Goal: Task Accomplishment & Management: Complete application form

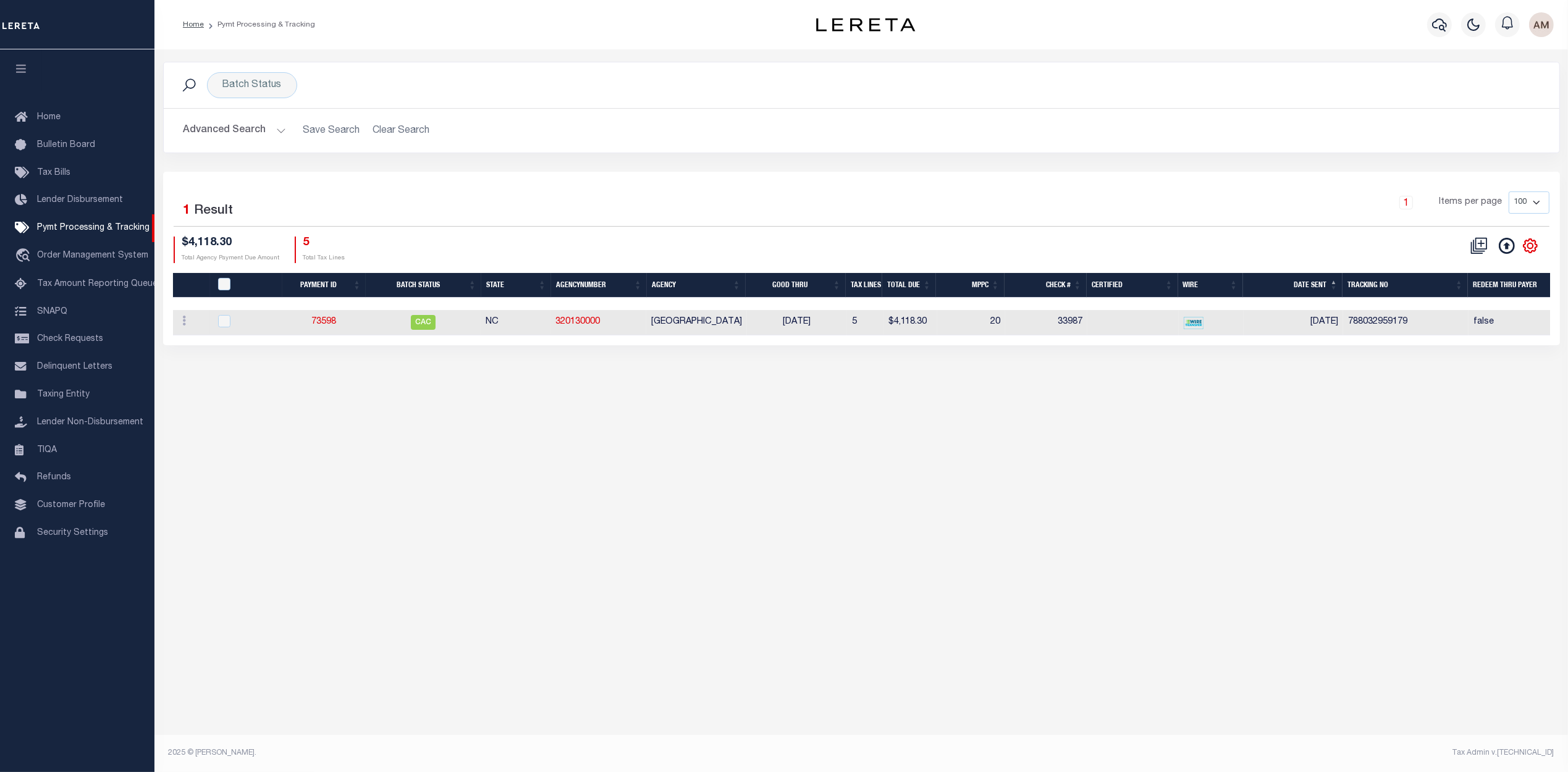
click at [242, 130] on button "Advanced Search" at bounding box center [234, 131] width 103 height 24
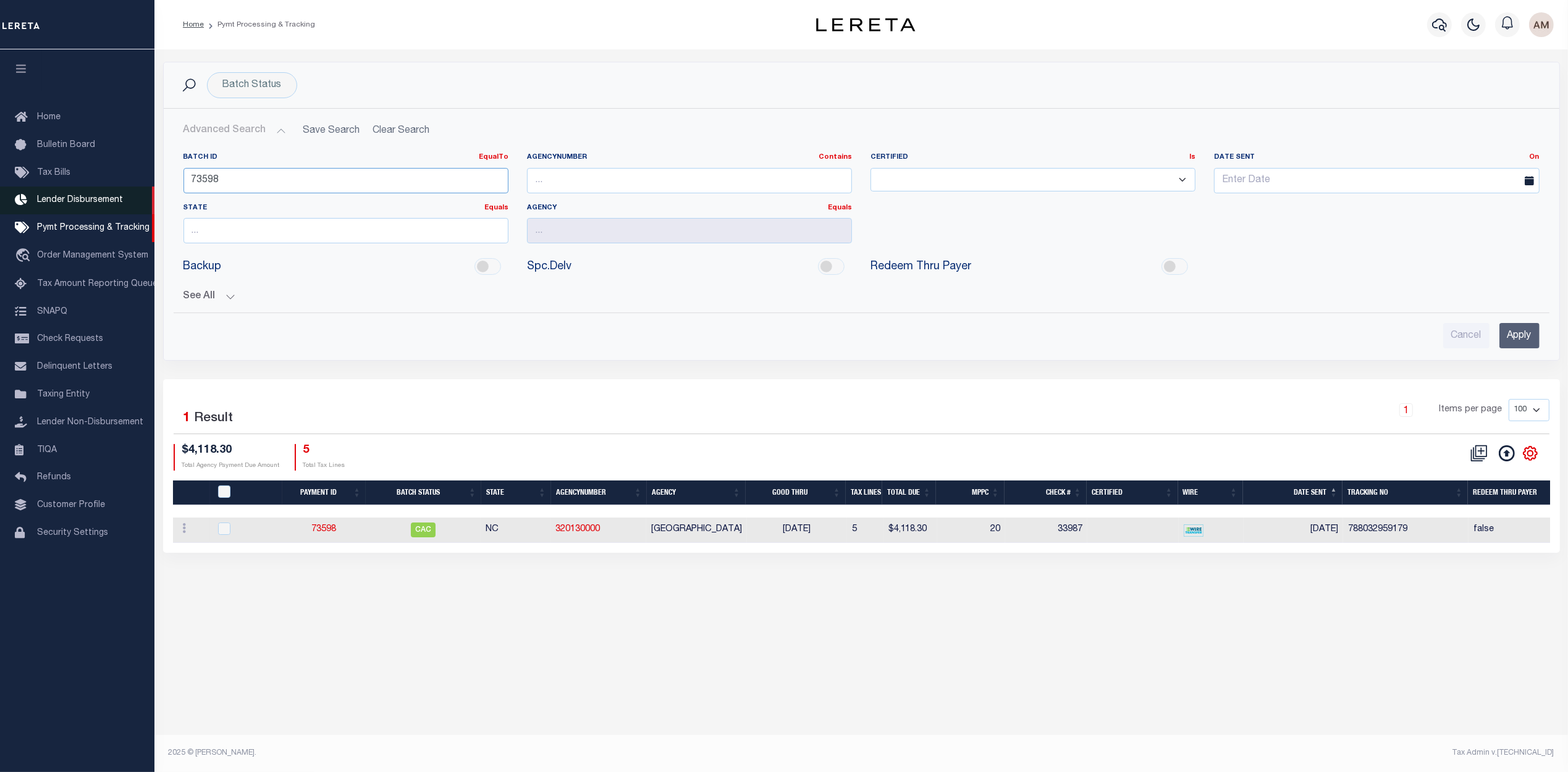
drag, startPoint x: 269, startPoint y: 180, endPoint x: 128, endPoint y: 202, distance: 142.7
click at [128, 202] on div "Home Pymt Processing & Tracking" at bounding box center [784, 372] width 1568 height 744
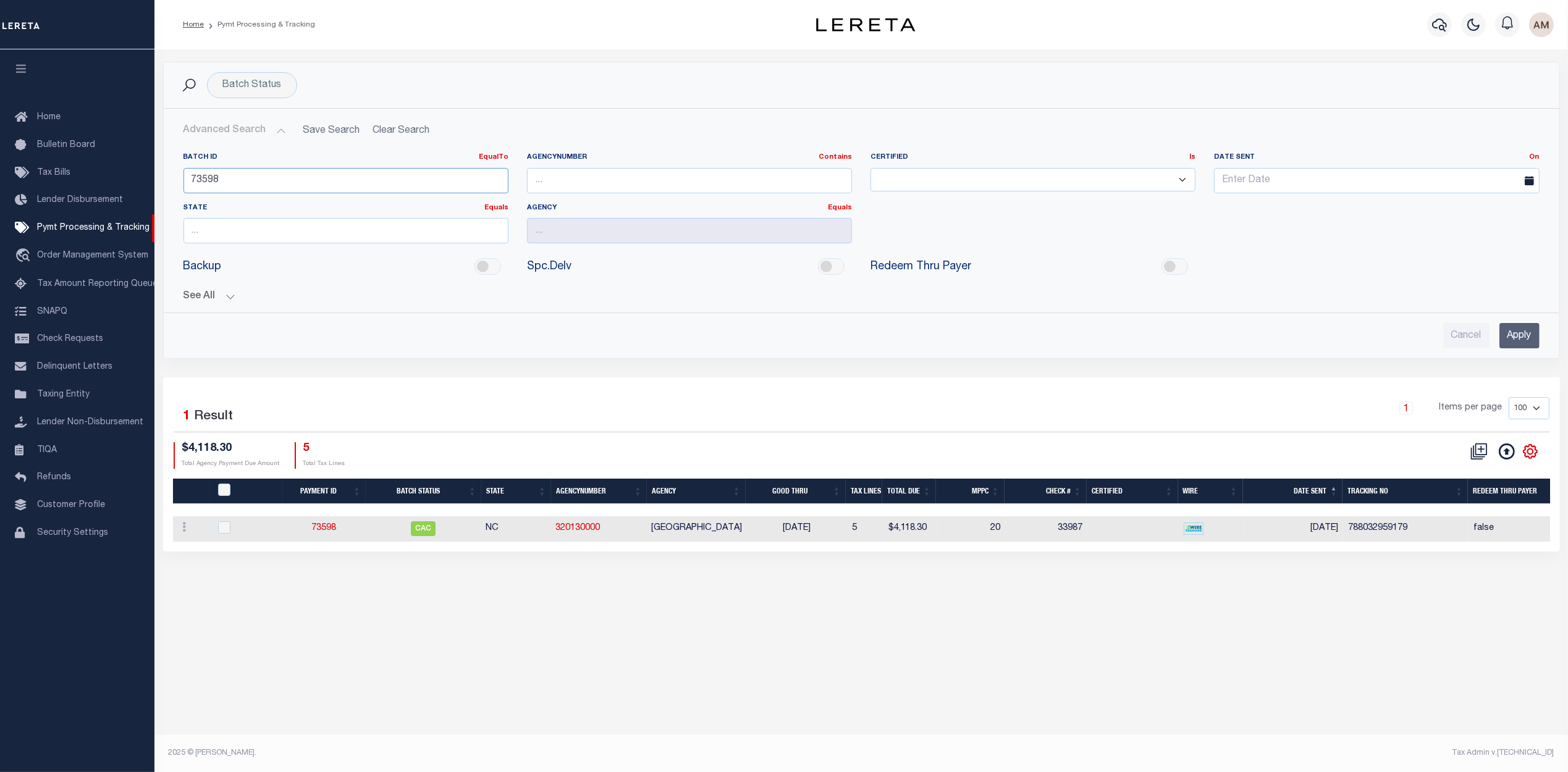
paste input "85039"
type input "85039"
click at [229, 299] on button "See All" at bounding box center [861, 297] width 1357 height 12
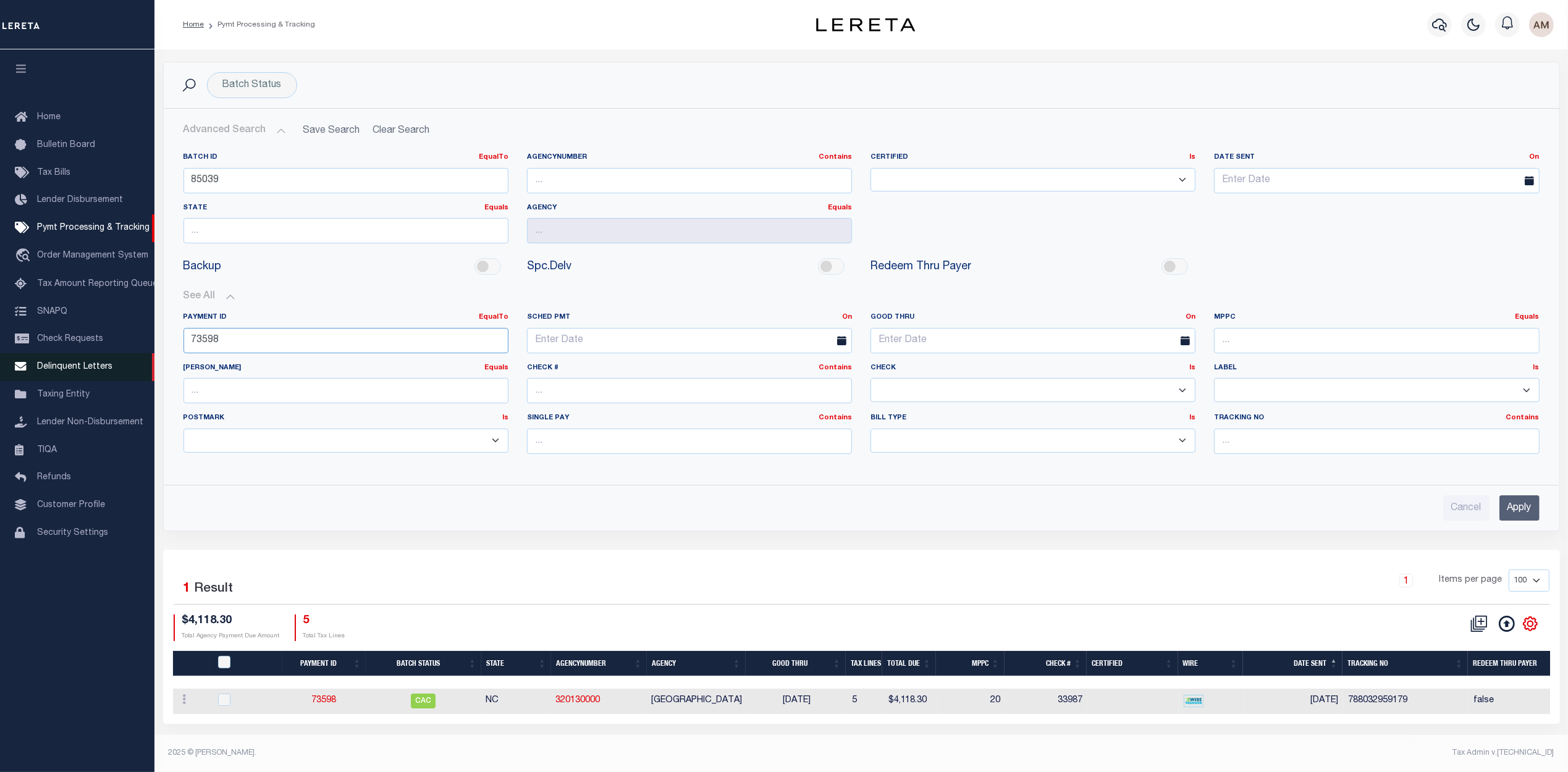
drag, startPoint x: 242, startPoint y: 350, endPoint x: 105, endPoint y: 375, distance: 139.3
click at [76, 374] on div "Home Pymt Processing & Tracking" at bounding box center [784, 380] width 1568 height 761
paste input "85039"
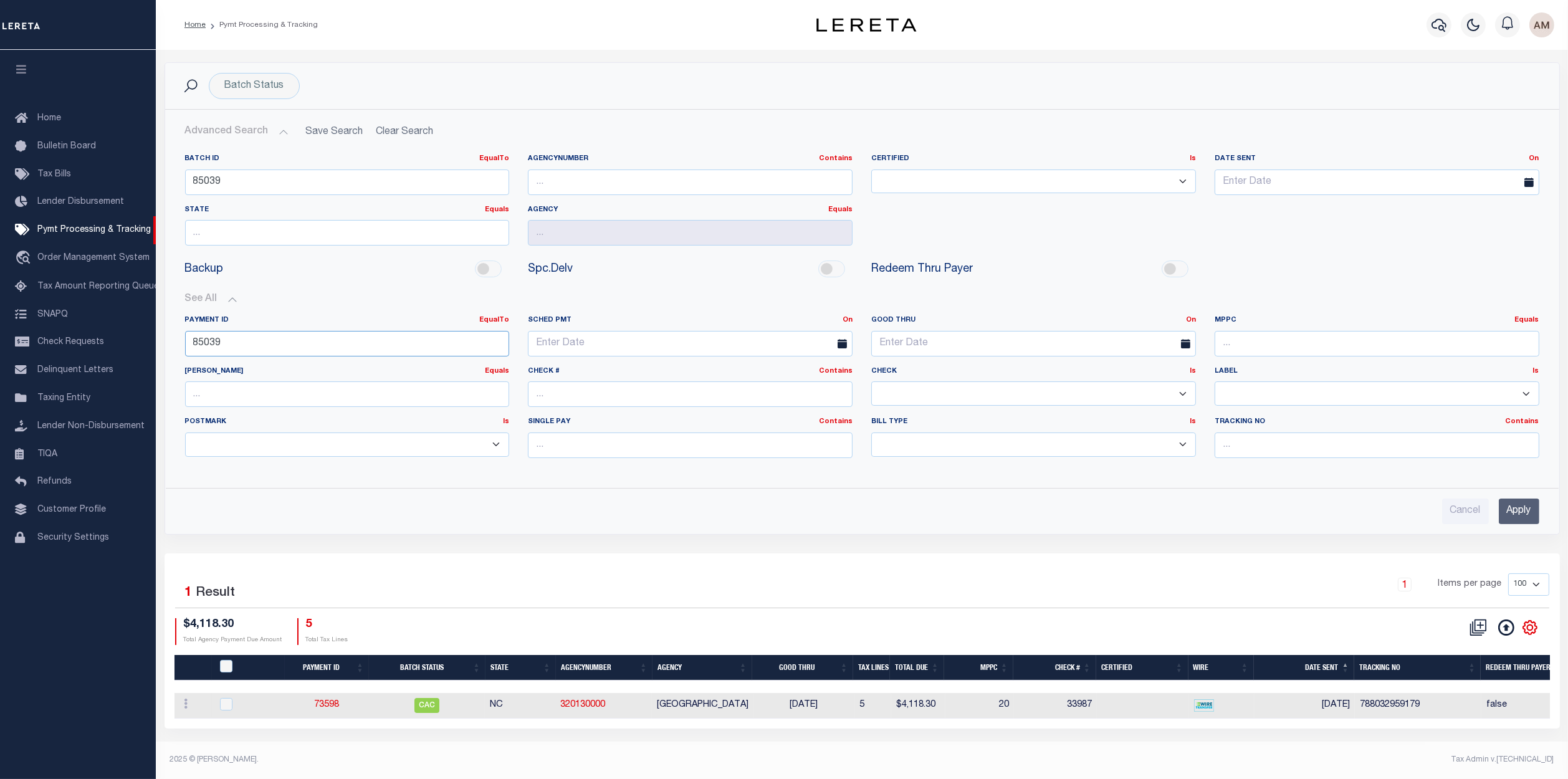
type input "85039"
click at [1514, 510] on input "Apply" at bounding box center [1520, 512] width 41 height 25
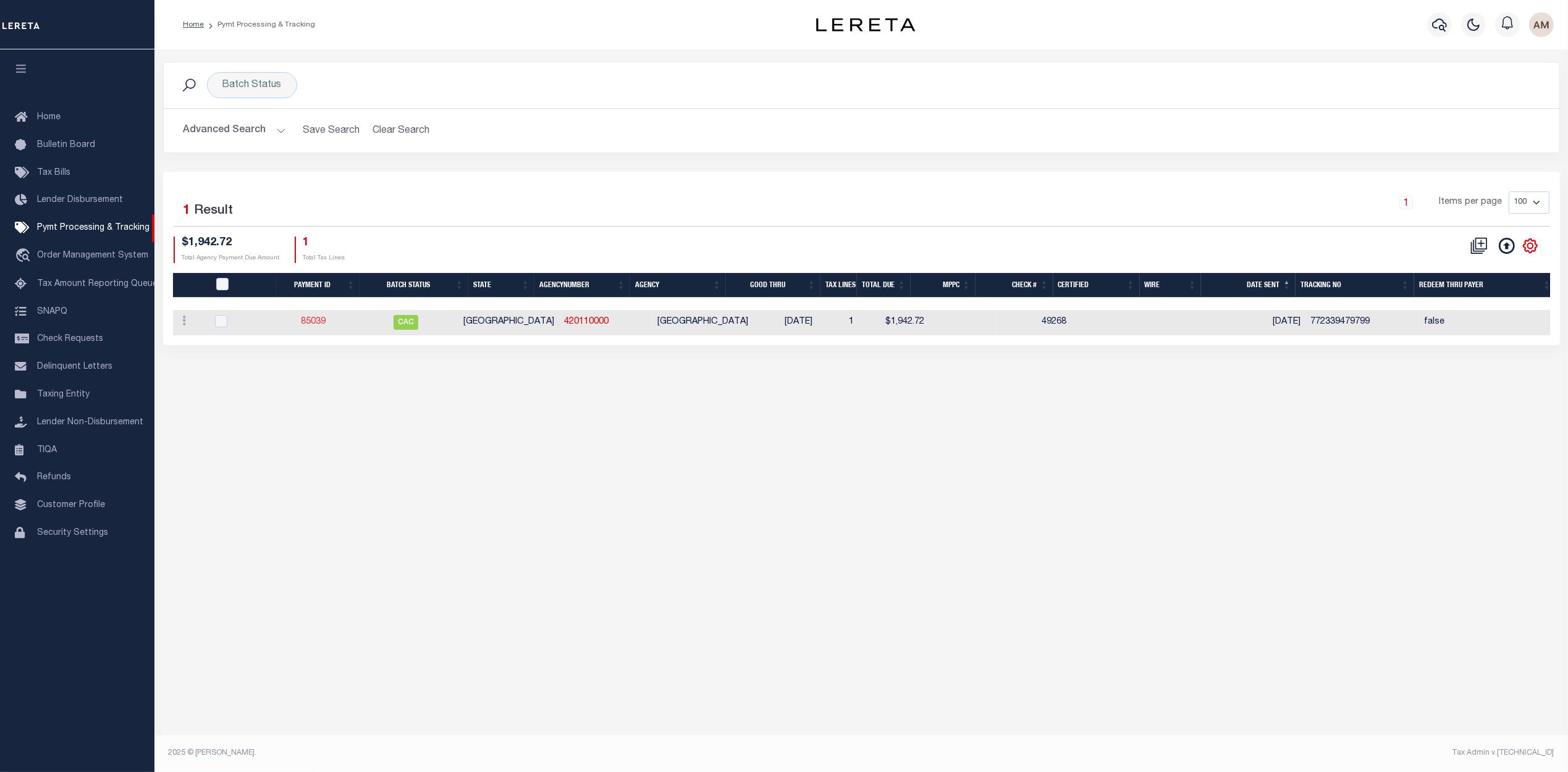
click at [316, 326] on link "85039" at bounding box center [313, 322] width 25 height 9
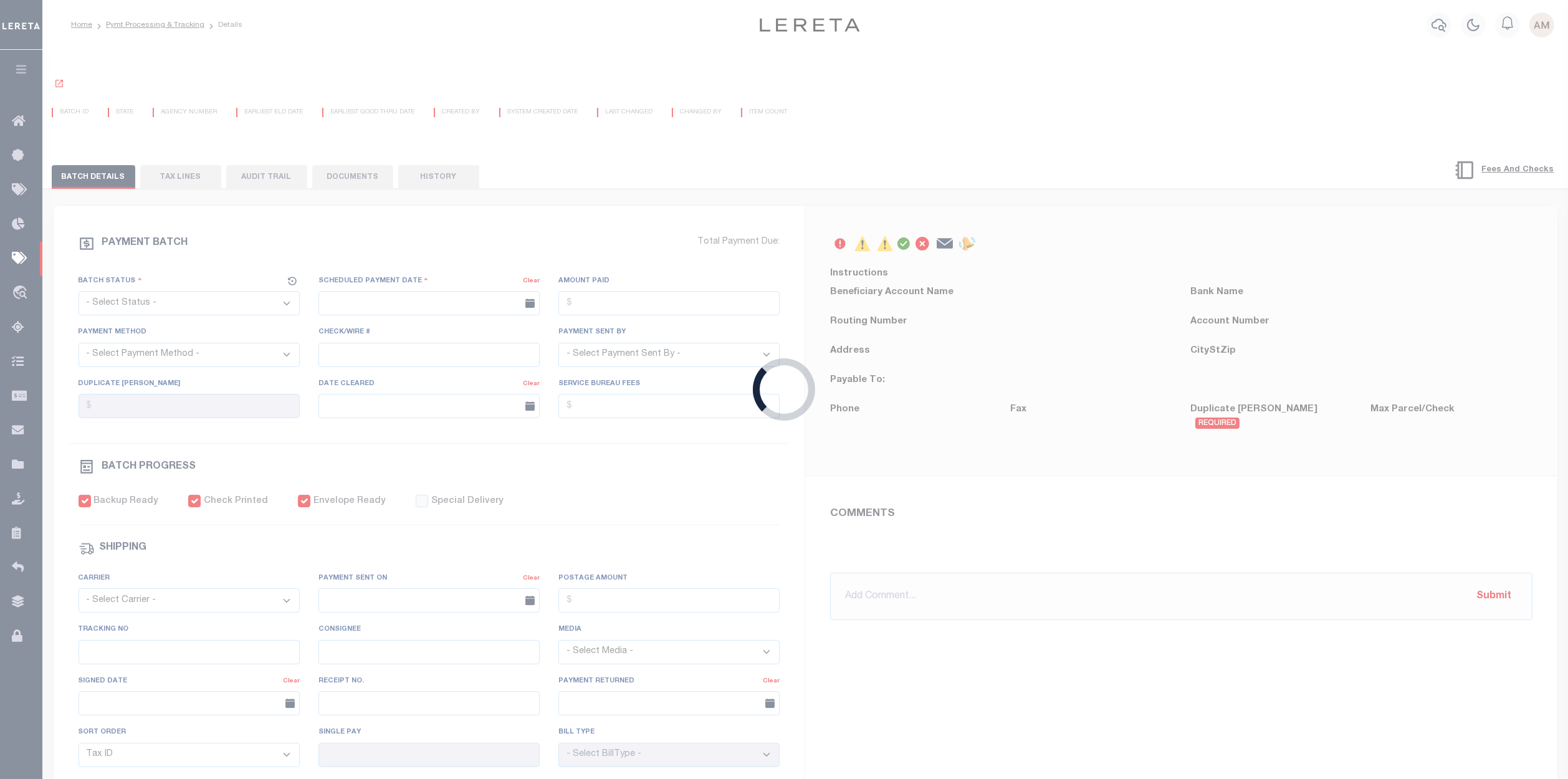
select select "CAC"
type input "02/26/2025"
type input "$1,942.72"
select select "CHK"
type input "49268"
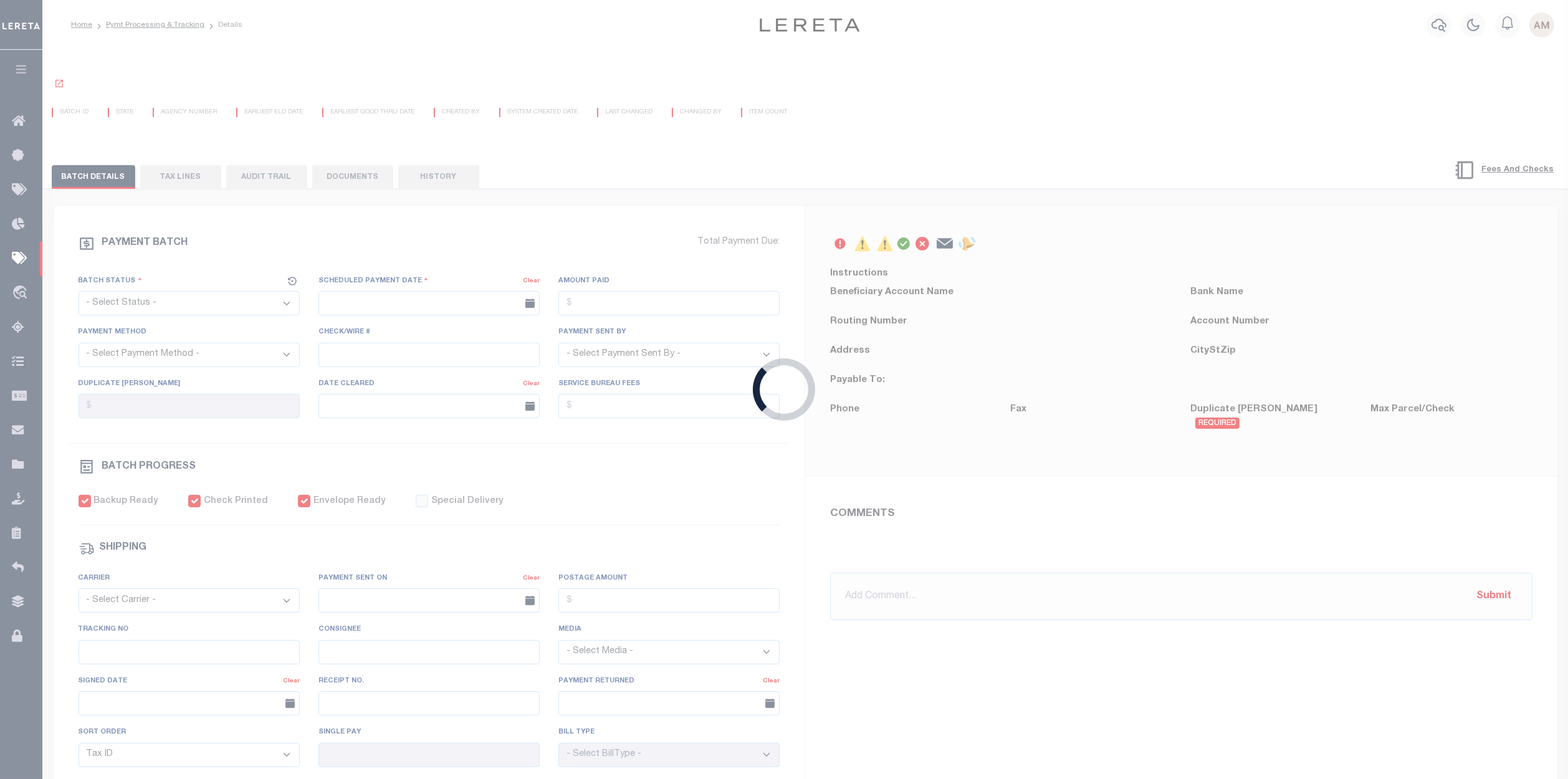
select select "Villatoro-Benitez, Andres"
checkbox input "true"
select select "FDX"
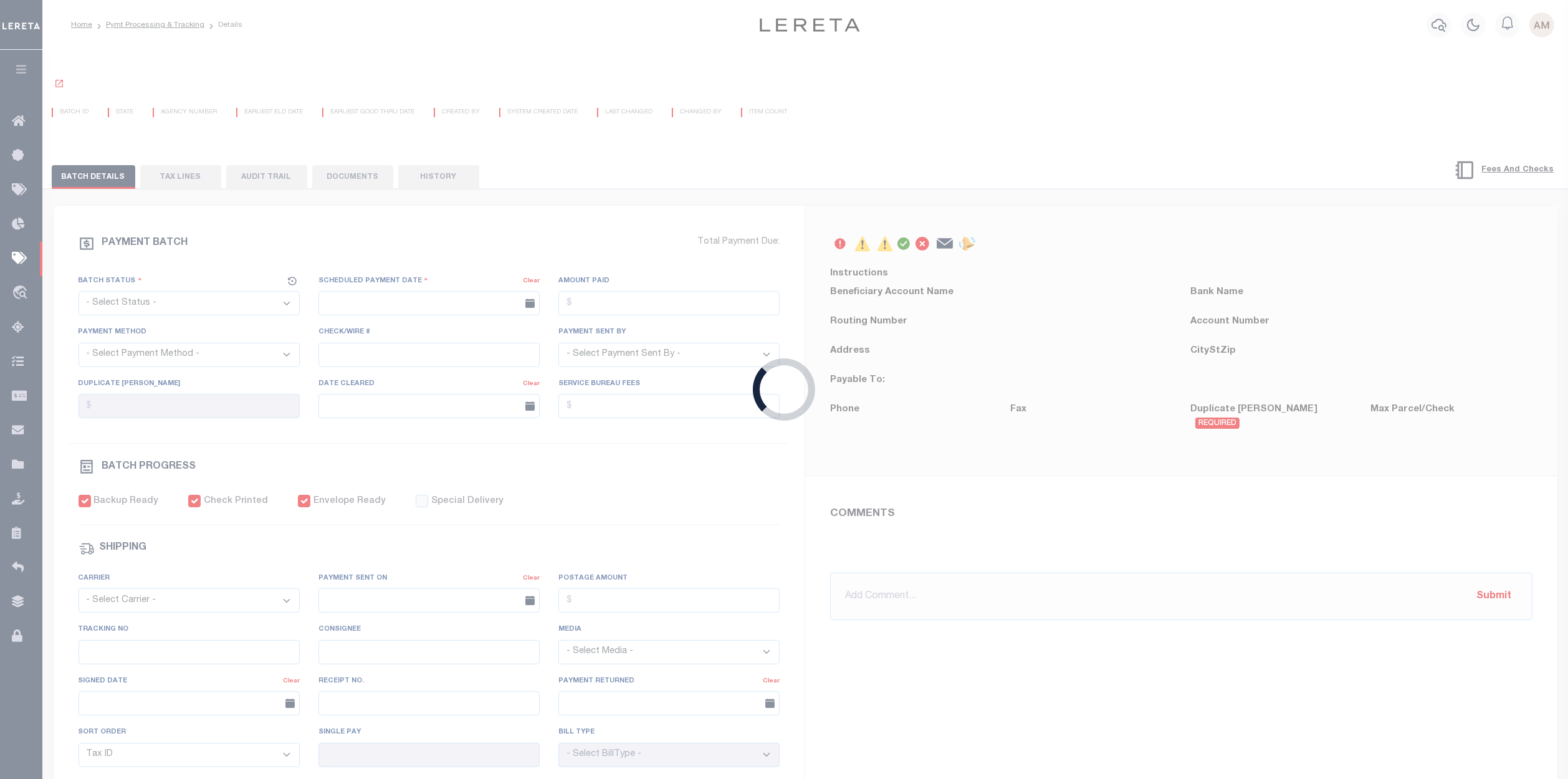
type input "02/26/2025"
type input "$28.24"
type input "772339479799"
type input "N"
select select "37"
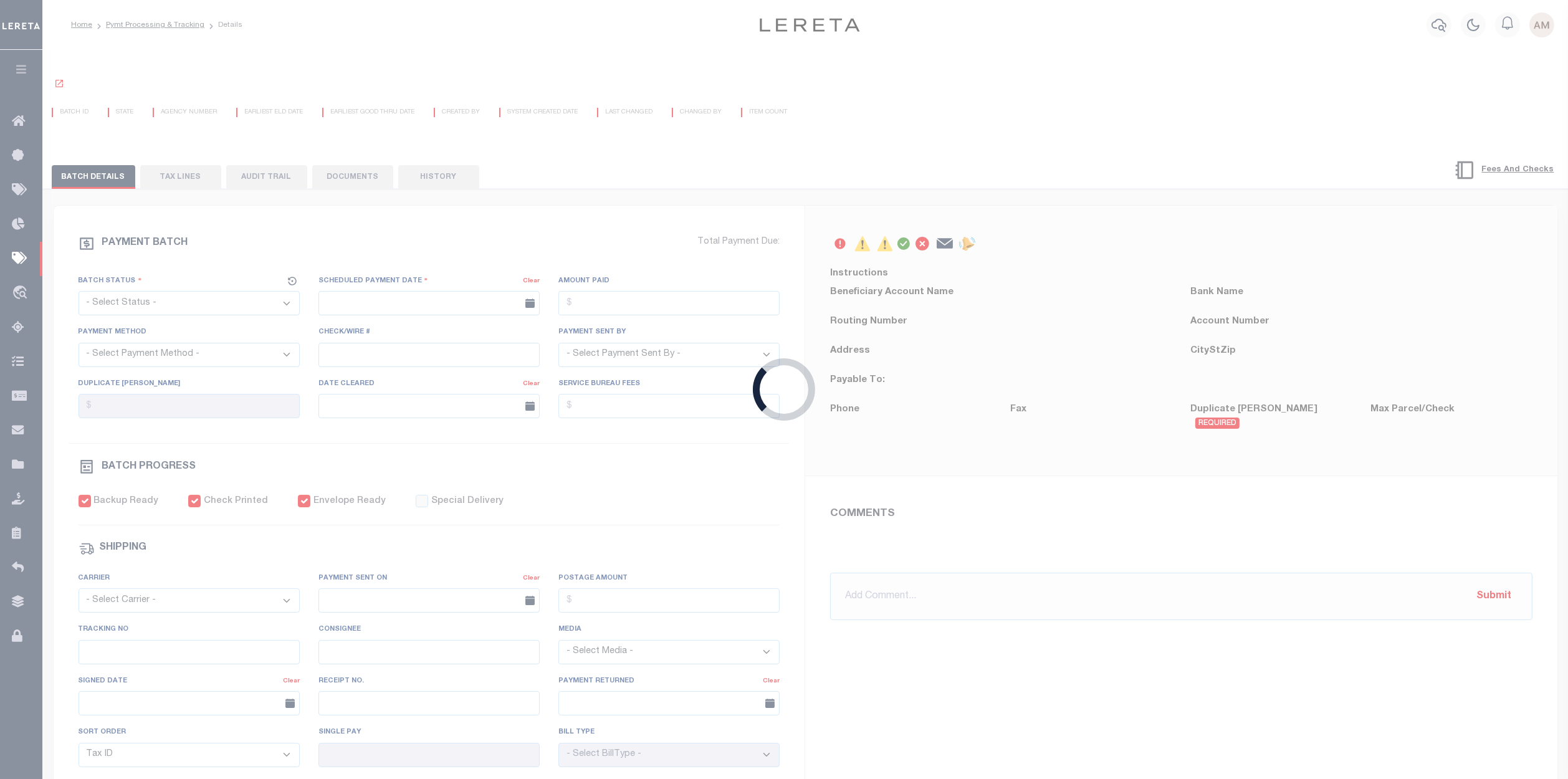
radio input "true"
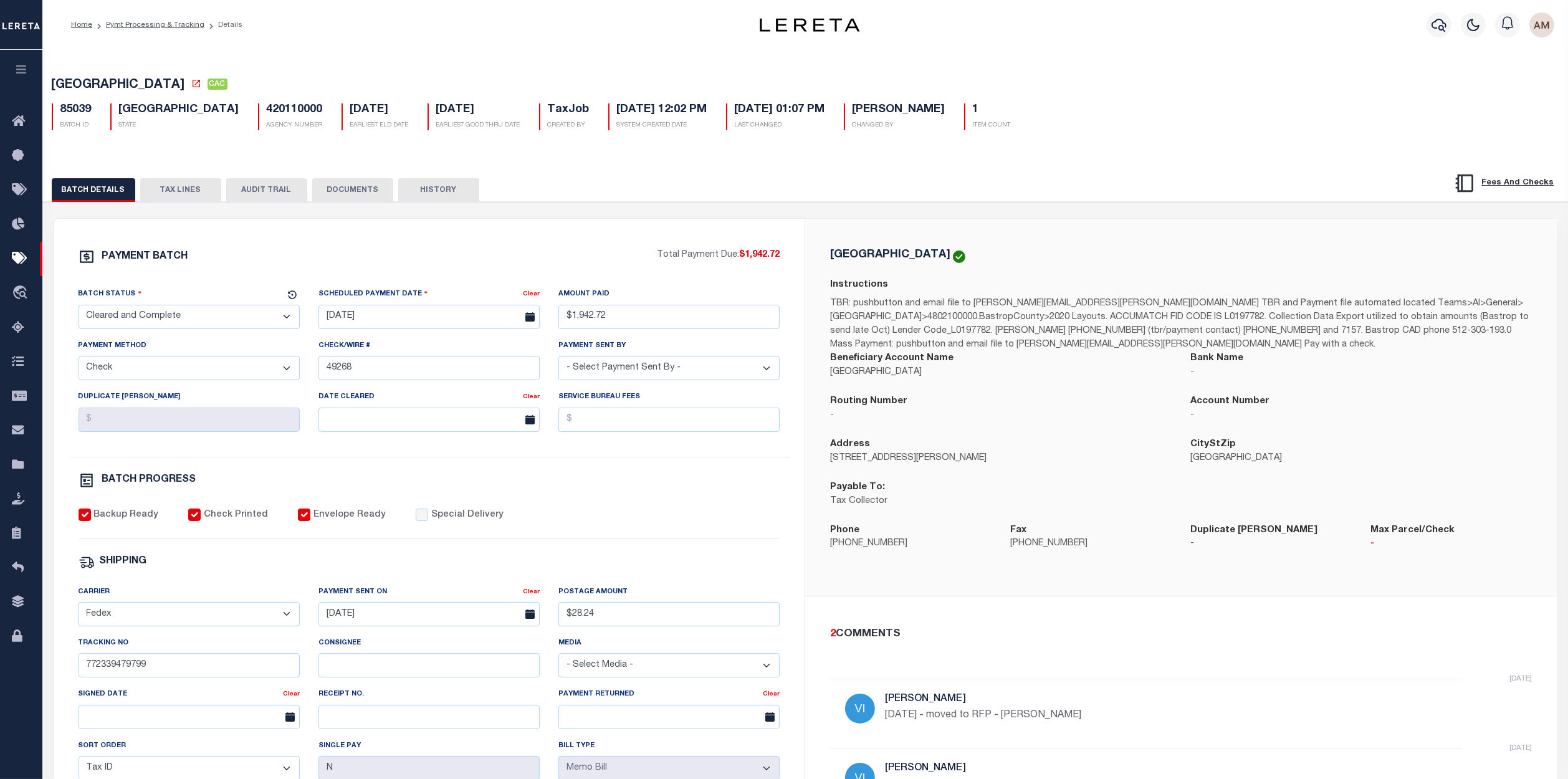
click at [174, 197] on button "TAX LINES" at bounding box center [181, 190] width 81 height 23
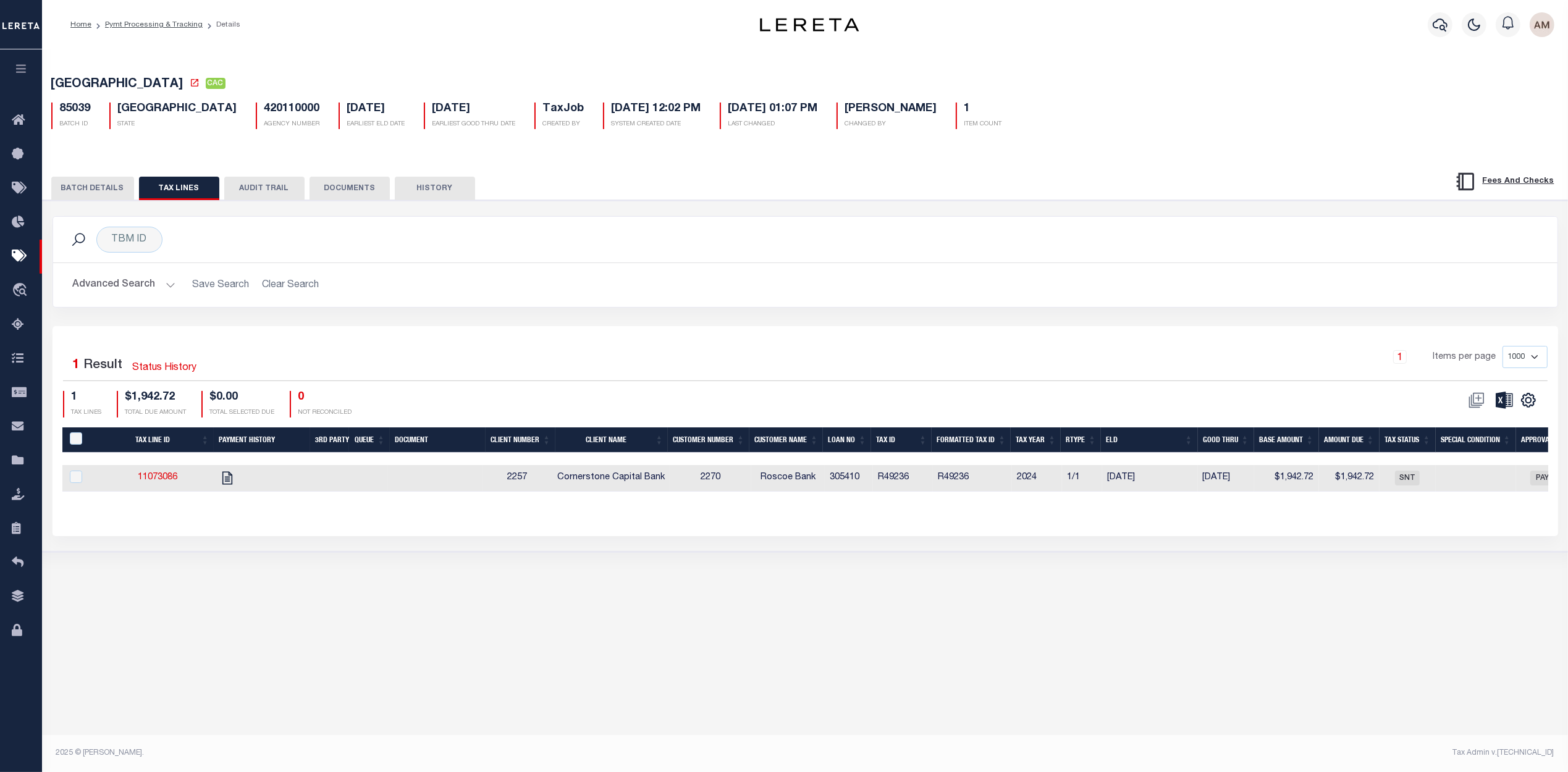
drag, startPoint x: 801, startPoint y: 495, endPoint x: 1027, endPoint y: 505, distance: 226.2
click at [1027, 505] on div "Tax Line ID Payment History 3rd Party Queue Document Client Number Client Name …" at bounding box center [806, 470] width 1486 height 84
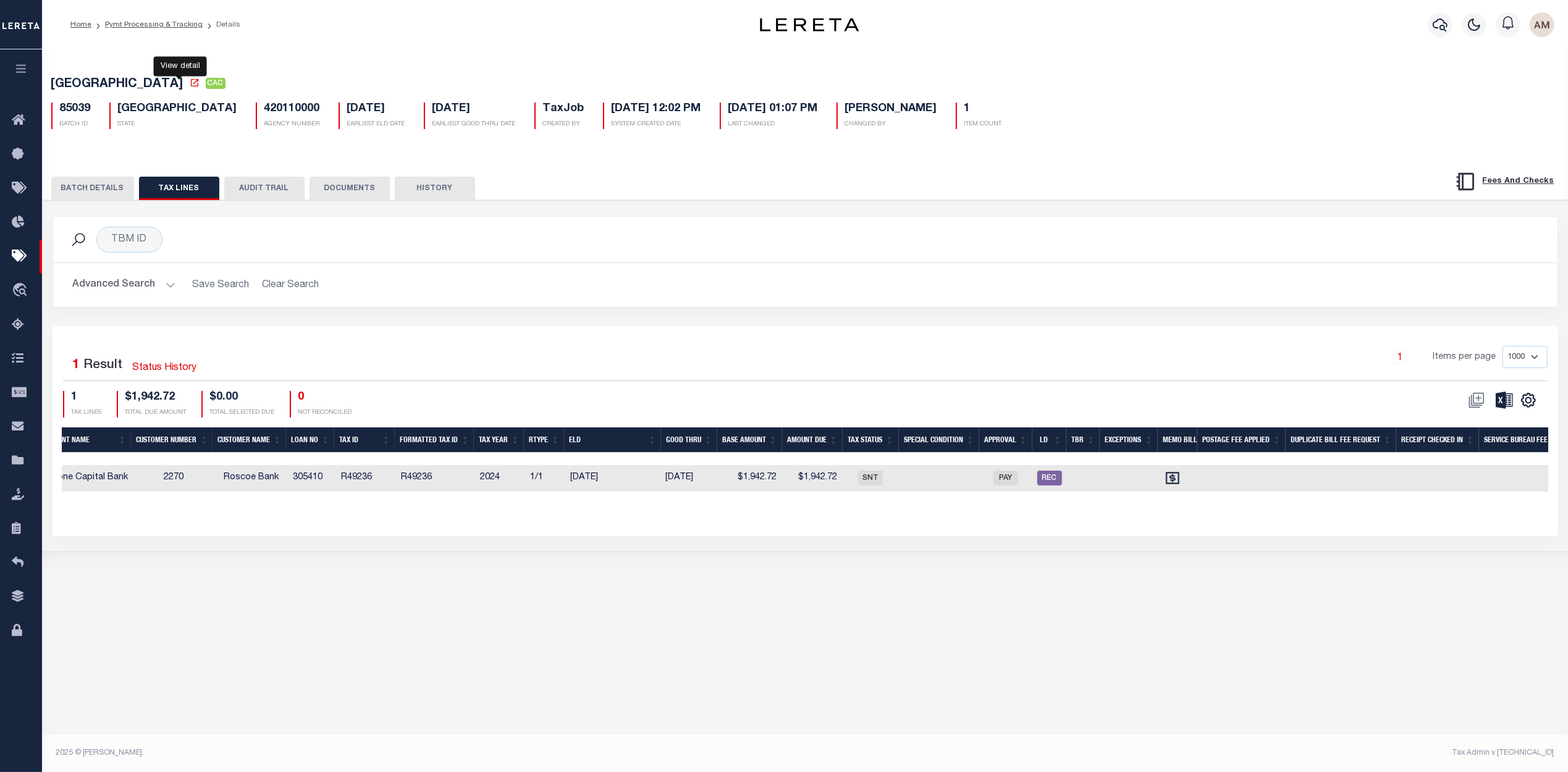
click at [190, 83] on icon at bounding box center [195, 83] width 10 height 10
drag, startPoint x: 181, startPoint y: 83, endPoint x: 391, endPoint y: 476, distance: 445.6
click at [391, 476] on tr "11073086 2257 Cornerstone Capital Bank 2270 Roscoe Bank 305410 R49236 R49236 20…" at bounding box center [559, 479] width 2066 height 27
copy tr "R49236"
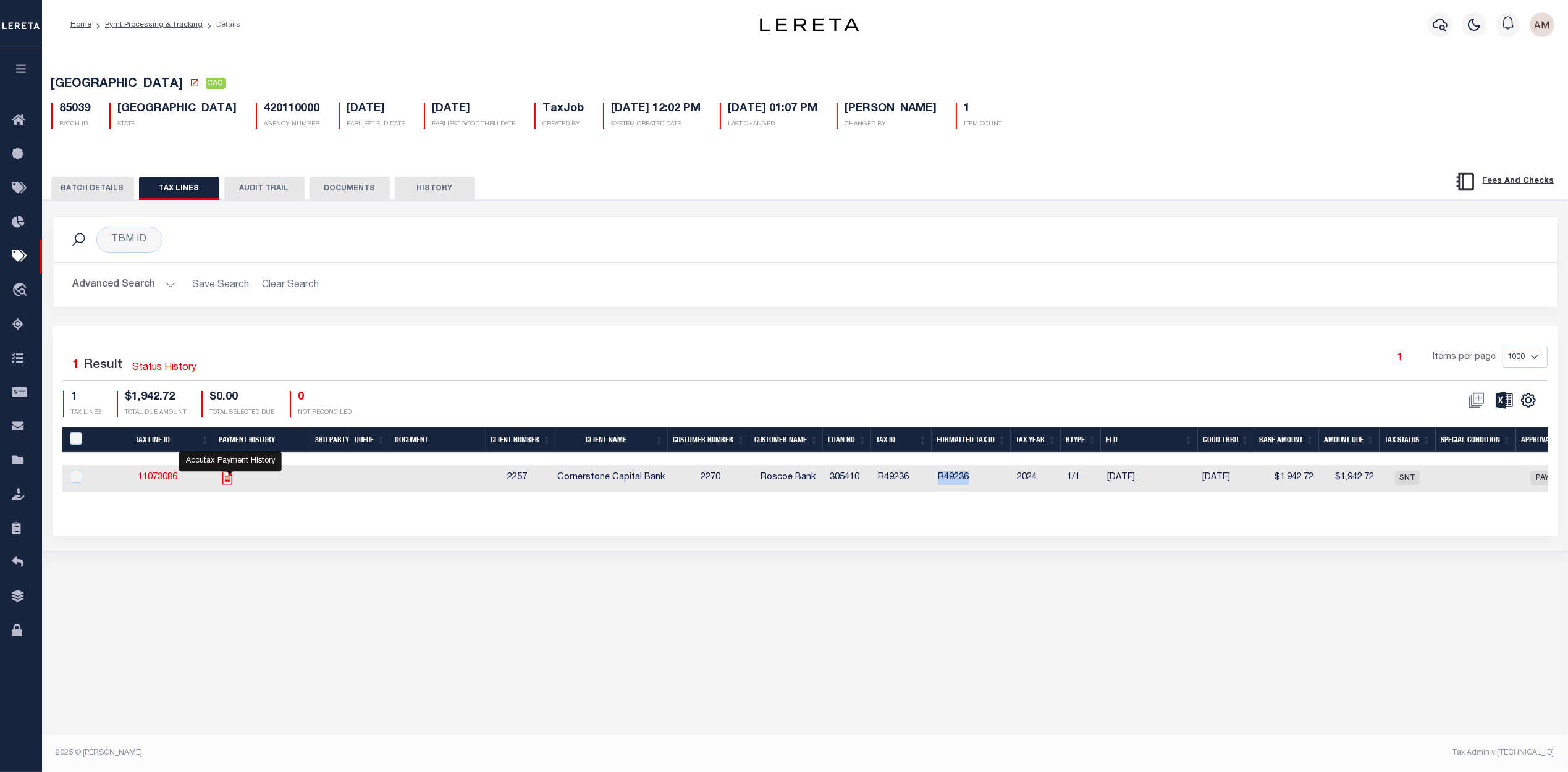
click at [229, 486] on icon "" at bounding box center [227, 478] width 16 height 16
checkbox input "true"
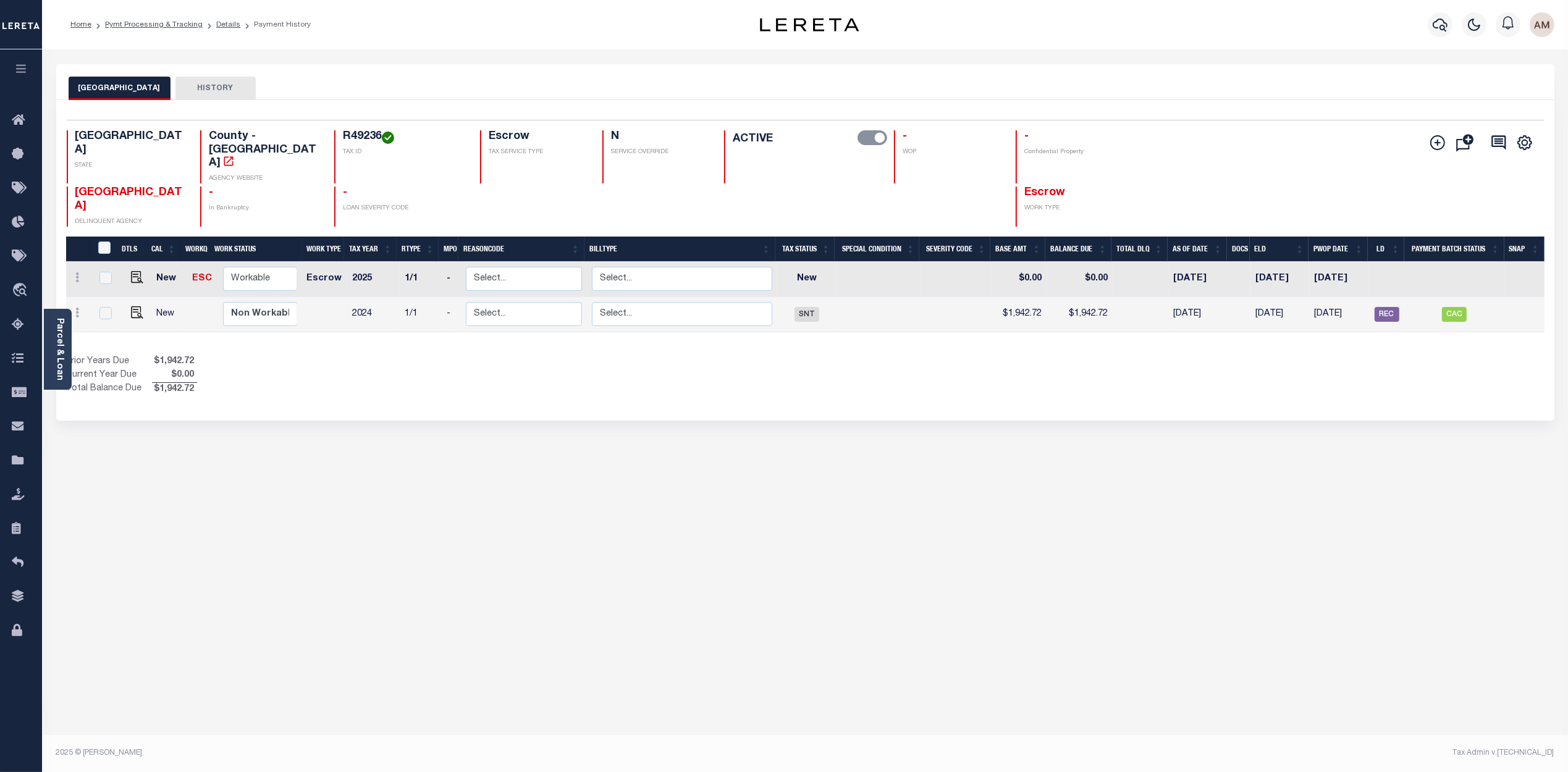
click at [140, 298] on td at bounding box center [135, 315] width 32 height 36
checkbox input "true"
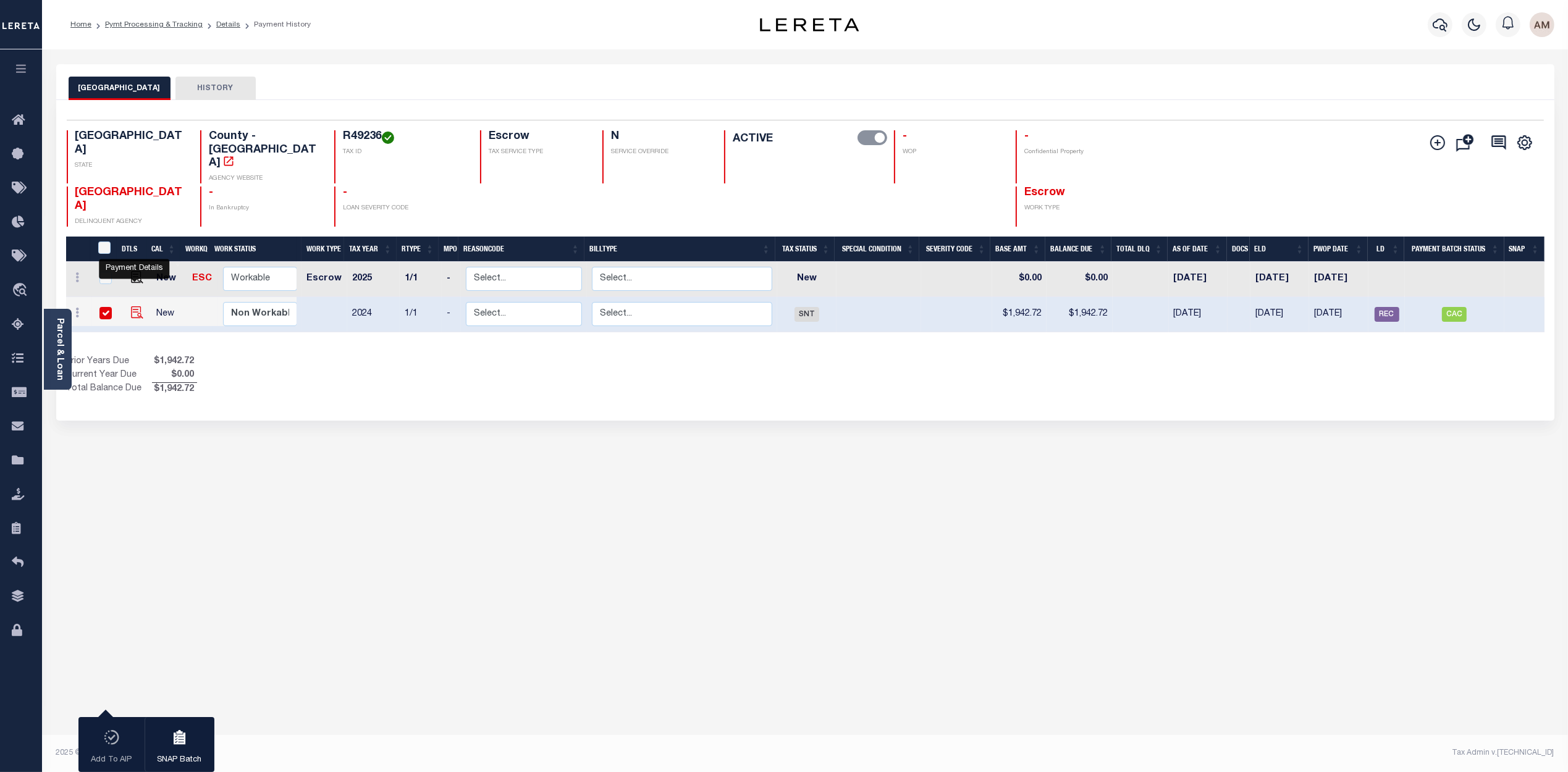
click at [131, 306] on img "" at bounding box center [136, 312] width 12 height 12
checkbox input "false"
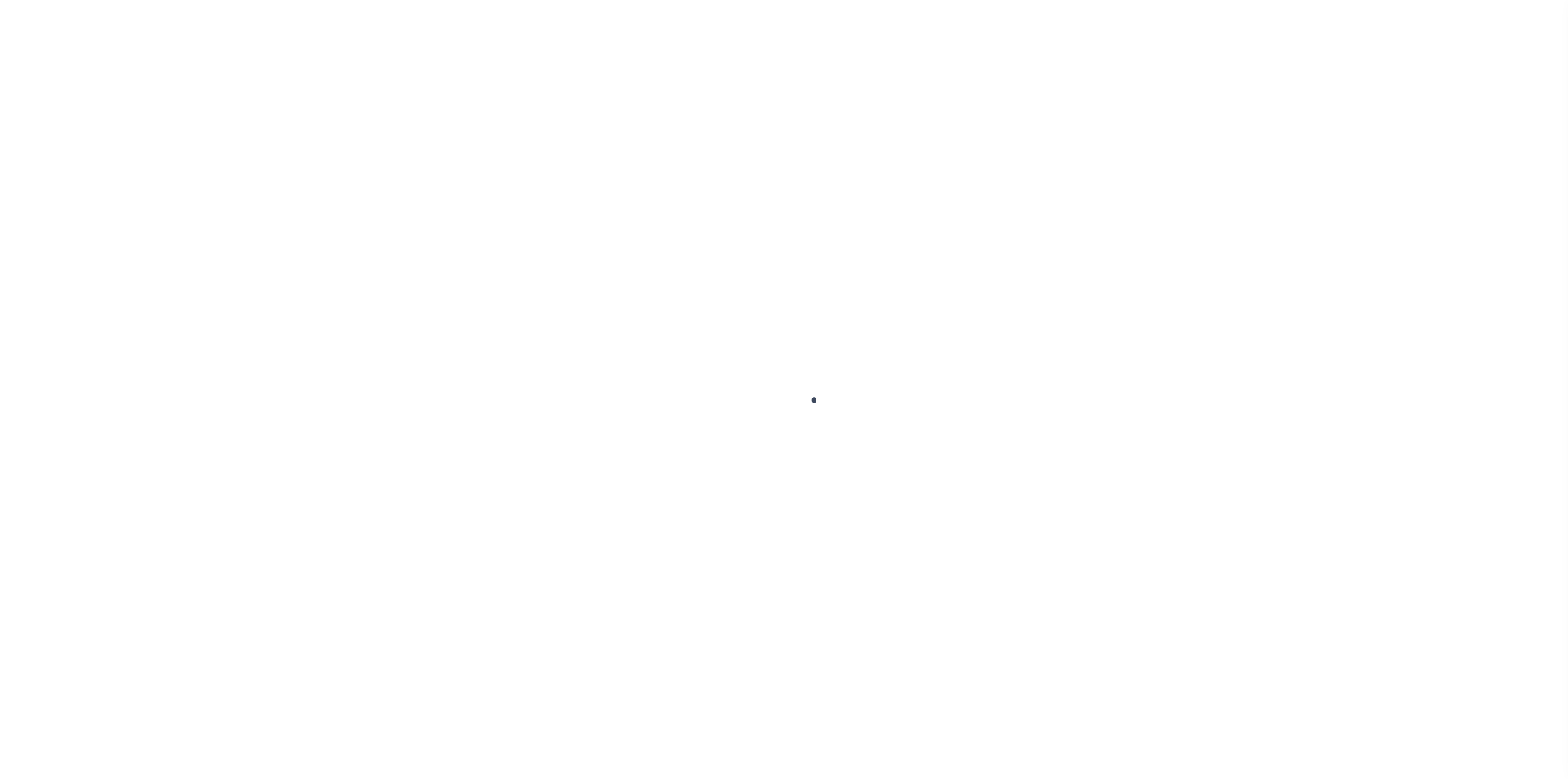
checkbox input "false"
type textarea "Per [PERSON_NAME] Lereta will cover P&I IAO $135.99. -MU [DATE] CK#2340 ($7.92)…"
type input "[DATE]"
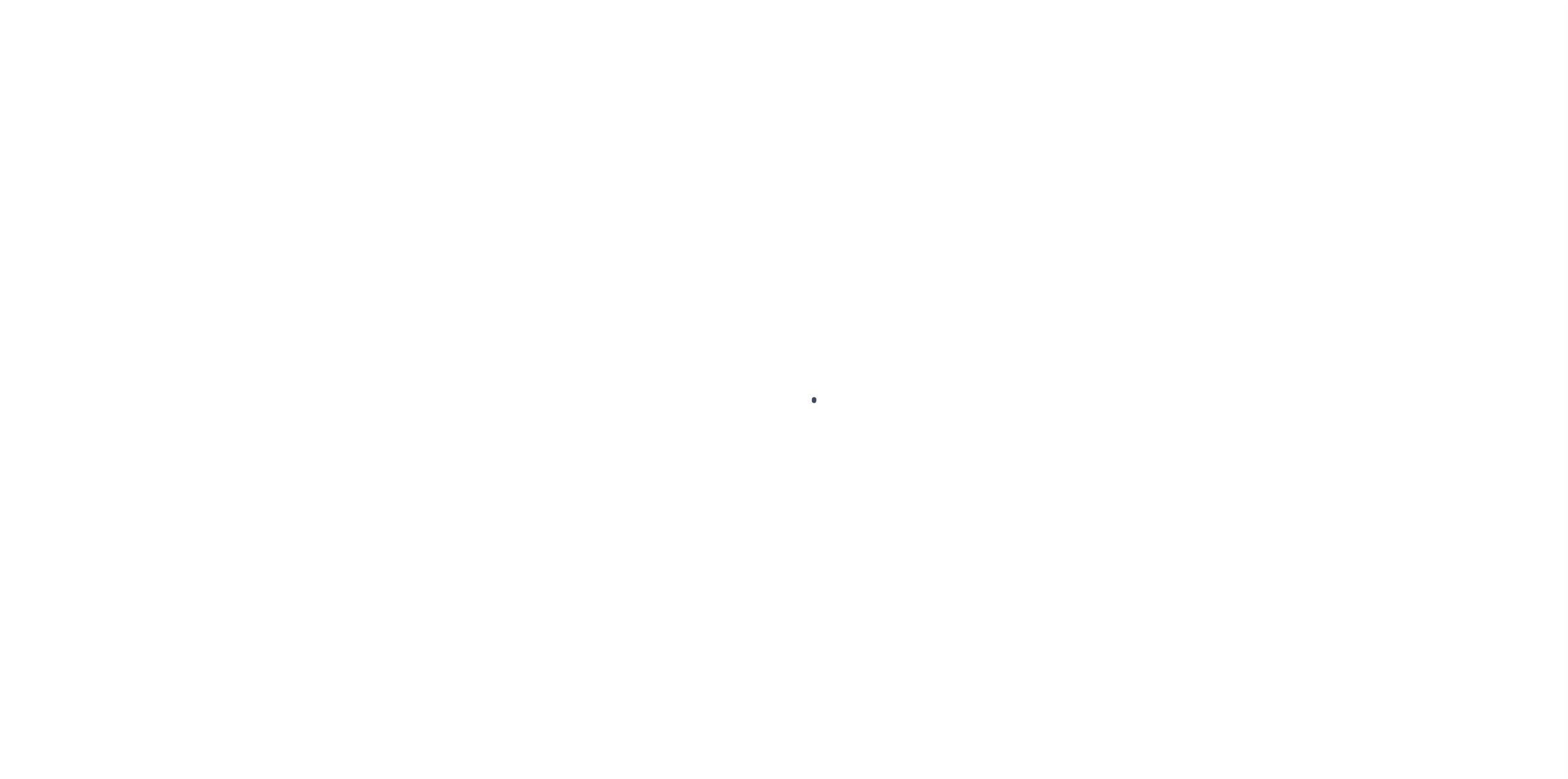
type input "[DATE]"
type input "$1,942.72"
select select "SNT"
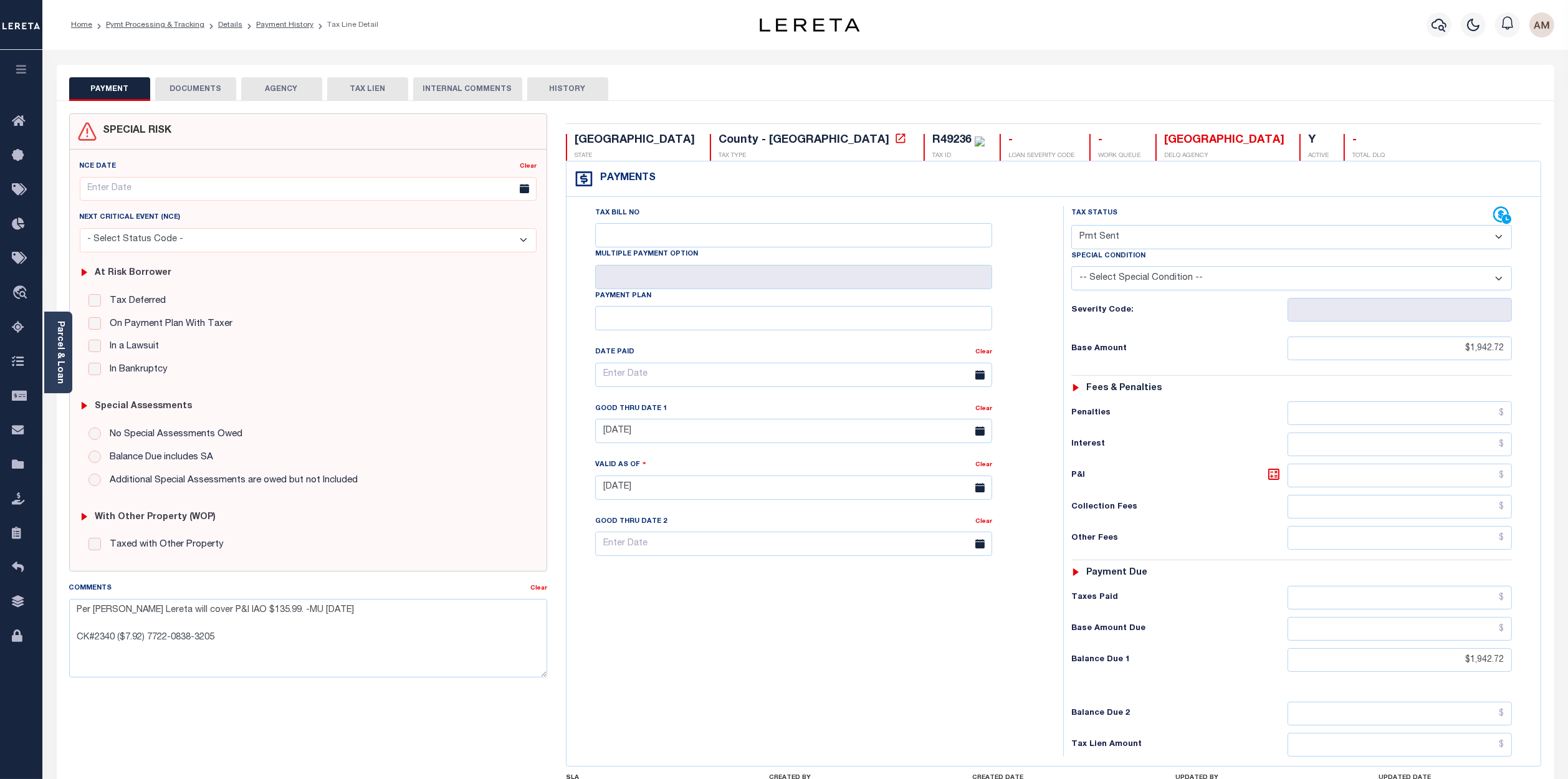
click at [220, 93] on button "DOCUMENTS" at bounding box center [196, 89] width 81 height 23
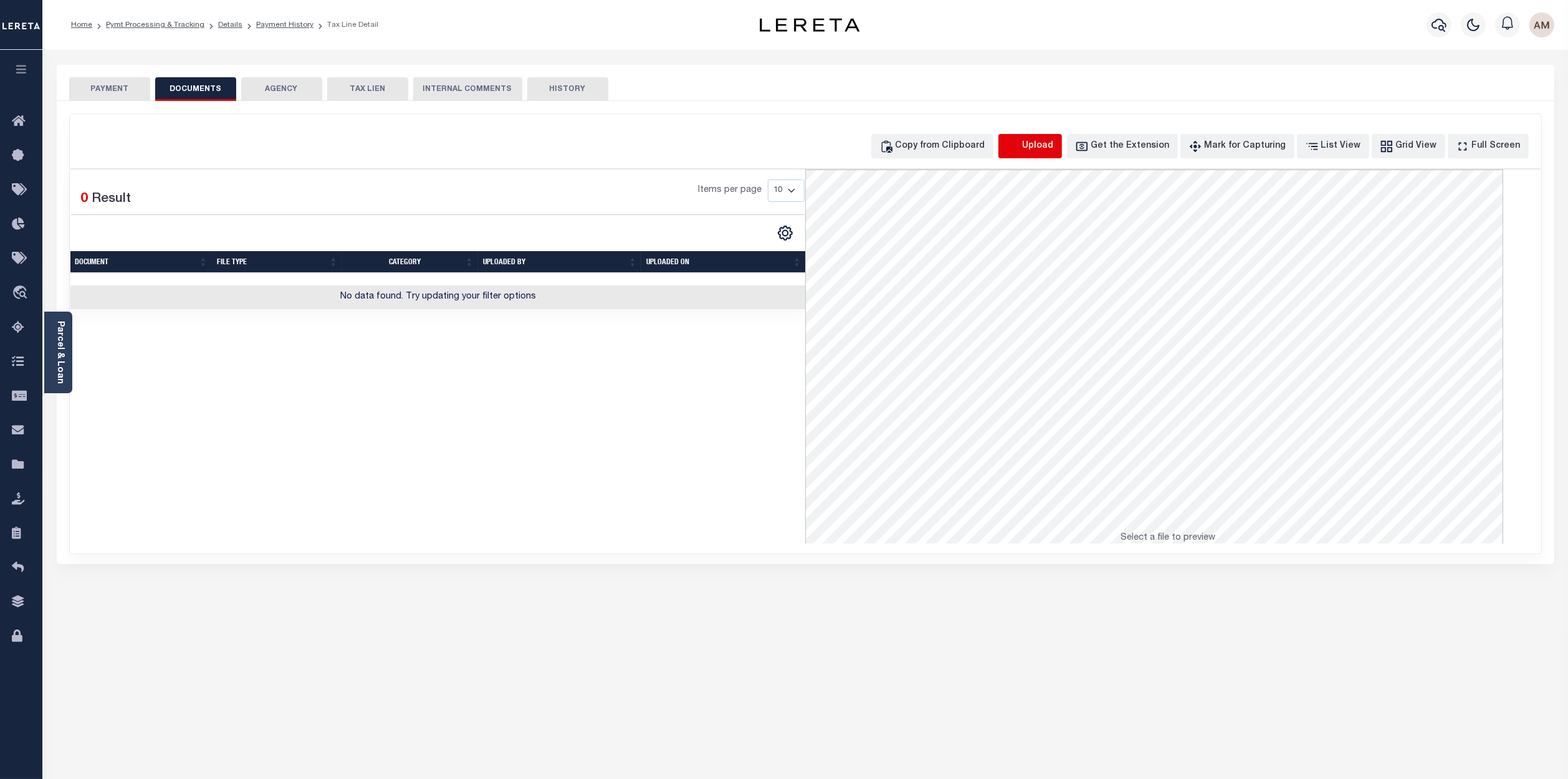
click at [1020, 141] on icon "button" at bounding box center [1013, 146] width 14 height 14
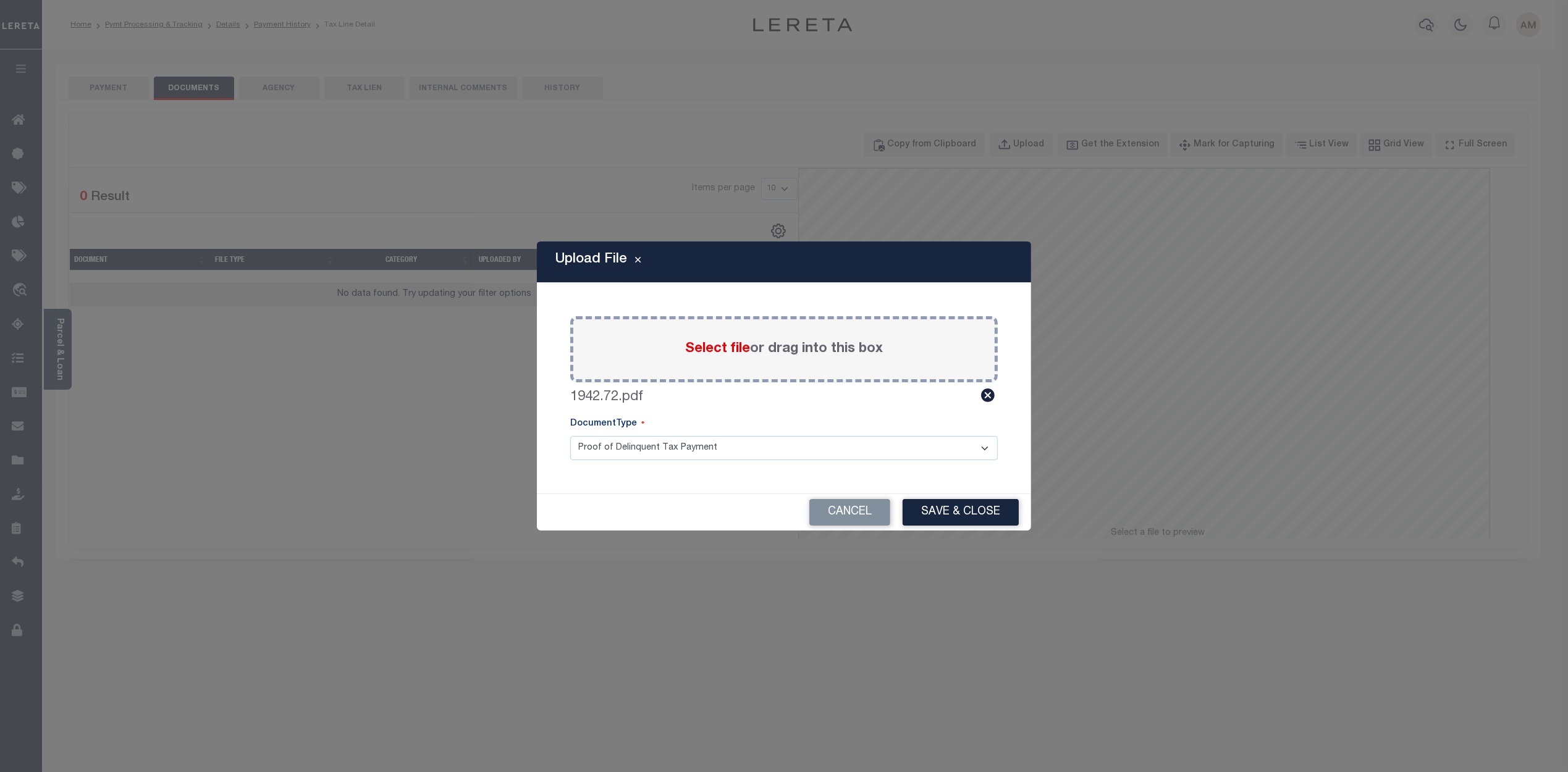
click at [844, 455] on select "Proof of Delinquent Tax Payment" at bounding box center [784, 447] width 427 height 24
click at [947, 522] on button "Save & Close" at bounding box center [960, 513] width 116 height 27
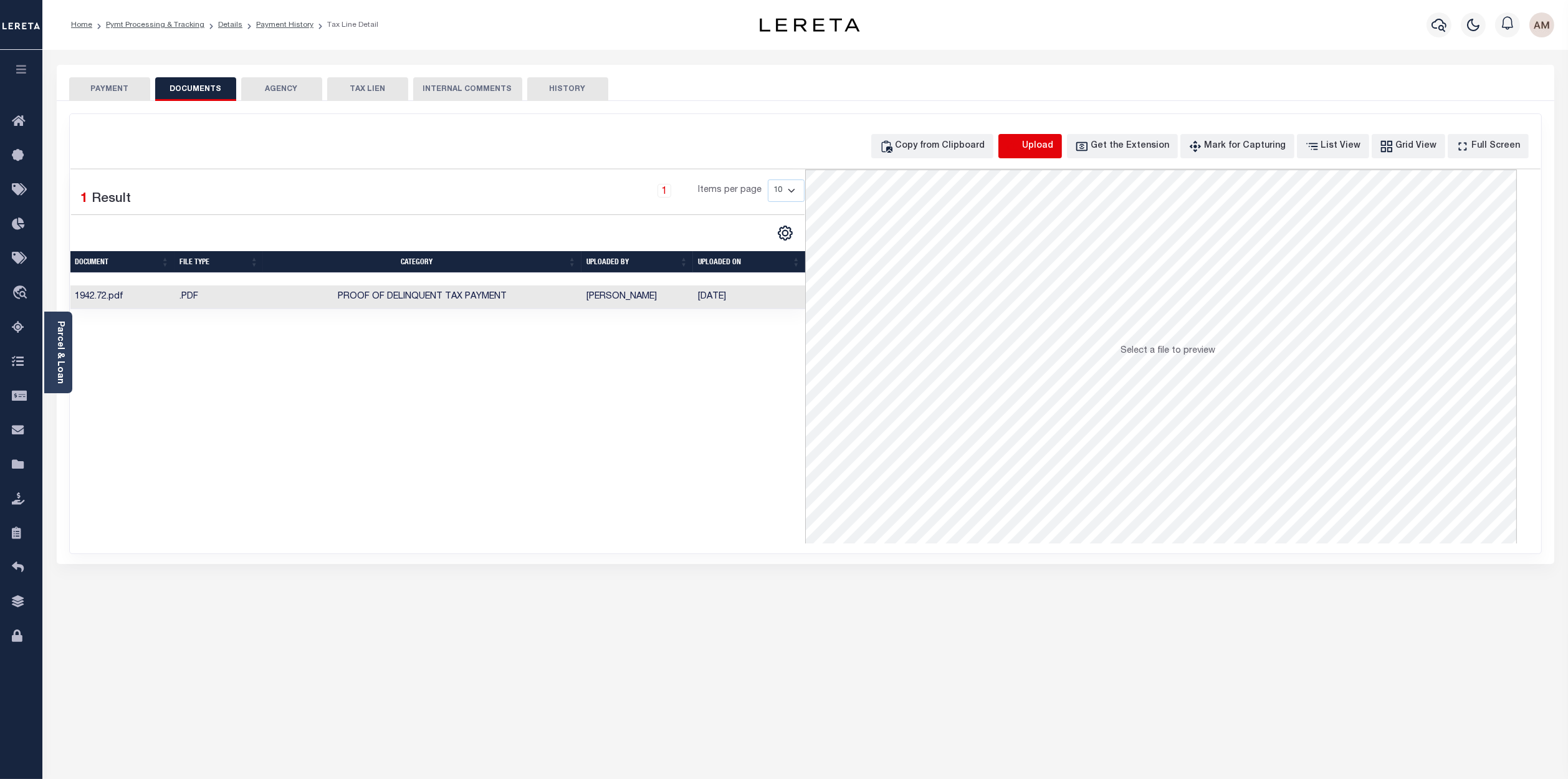
click at [1020, 149] on icon "button" at bounding box center [1013, 146] width 14 height 14
select select "POP"
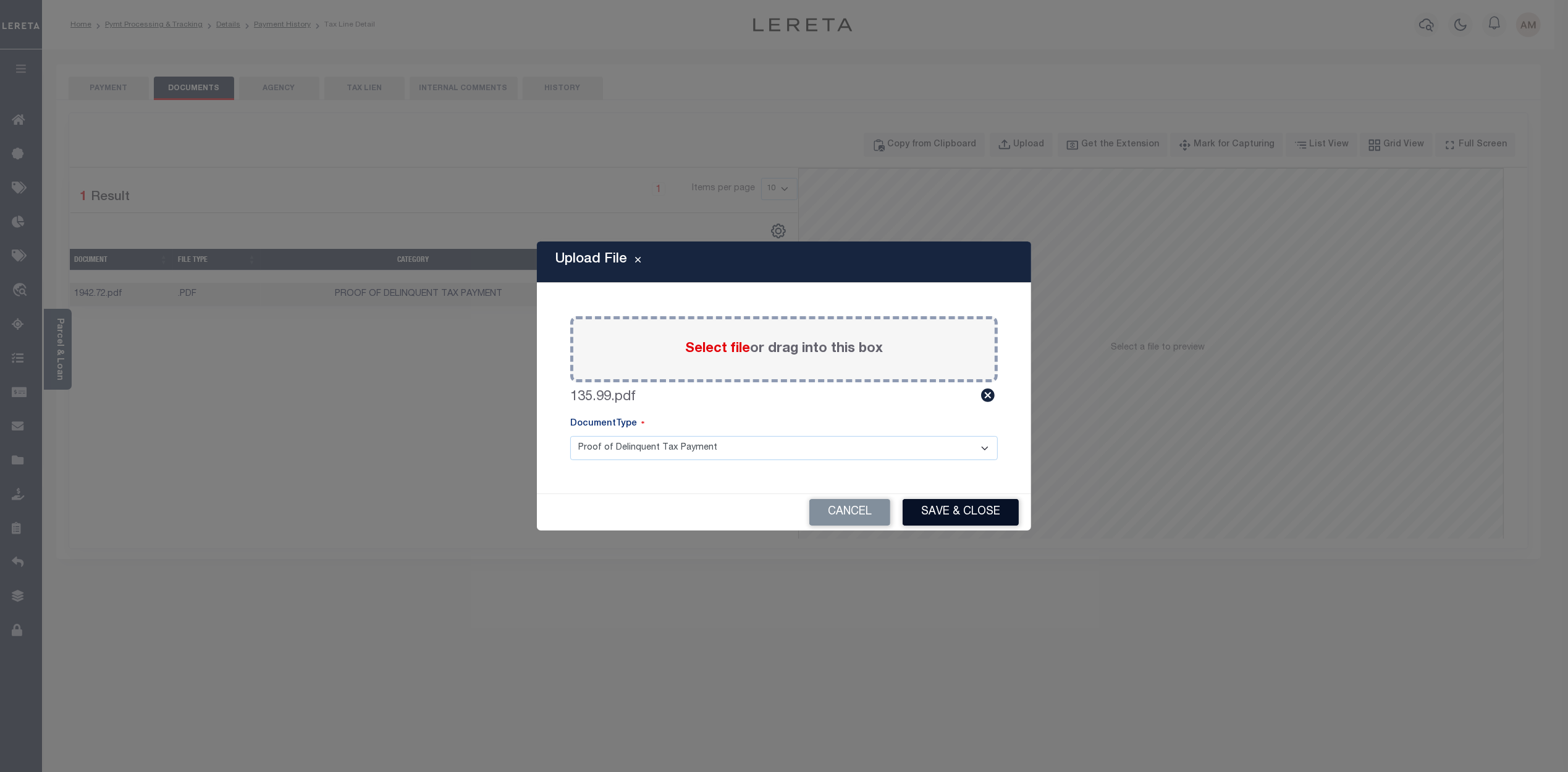
click at [968, 511] on button "Save & Close" at bounding box center [960, 513] width 116 height 27
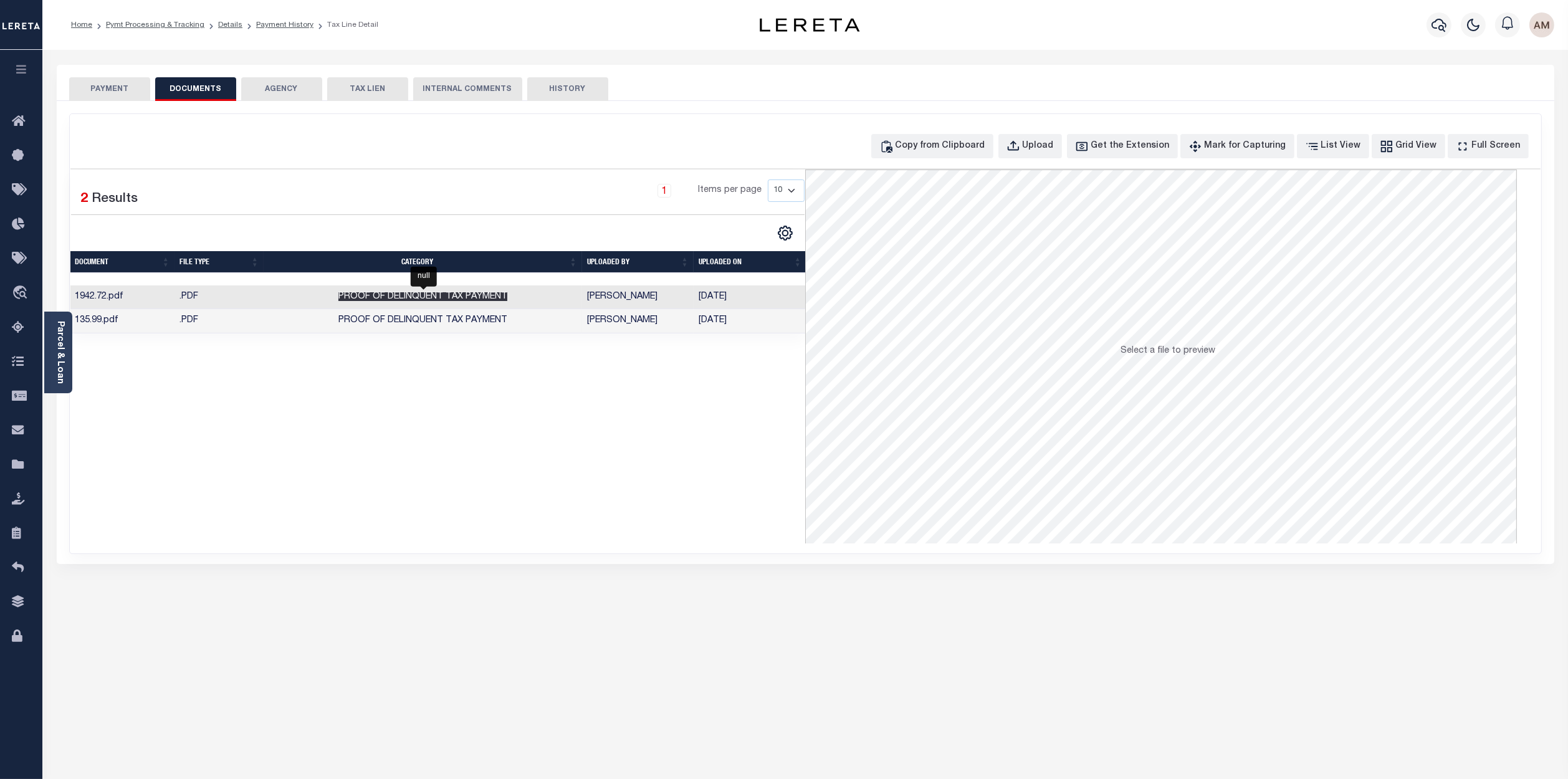
click at [487, 301] on span "Proof of Delinquent Tax Payment" at bounding box center [422, 296] width 169 height 9
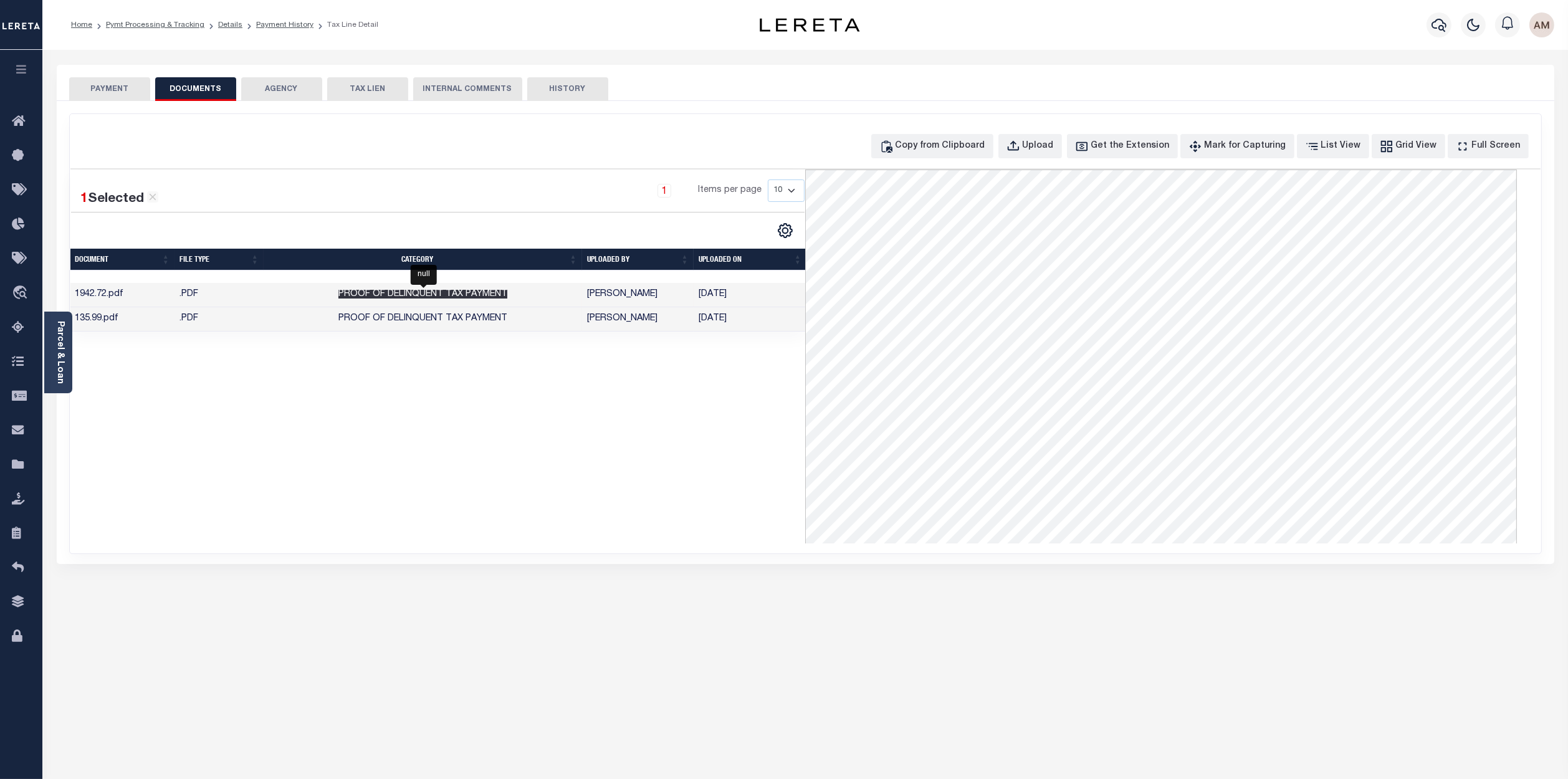
click at [505, 296] on span "Proof of Delinquent Tax Payment" at bounding box center [422, 294] width 169 height 9
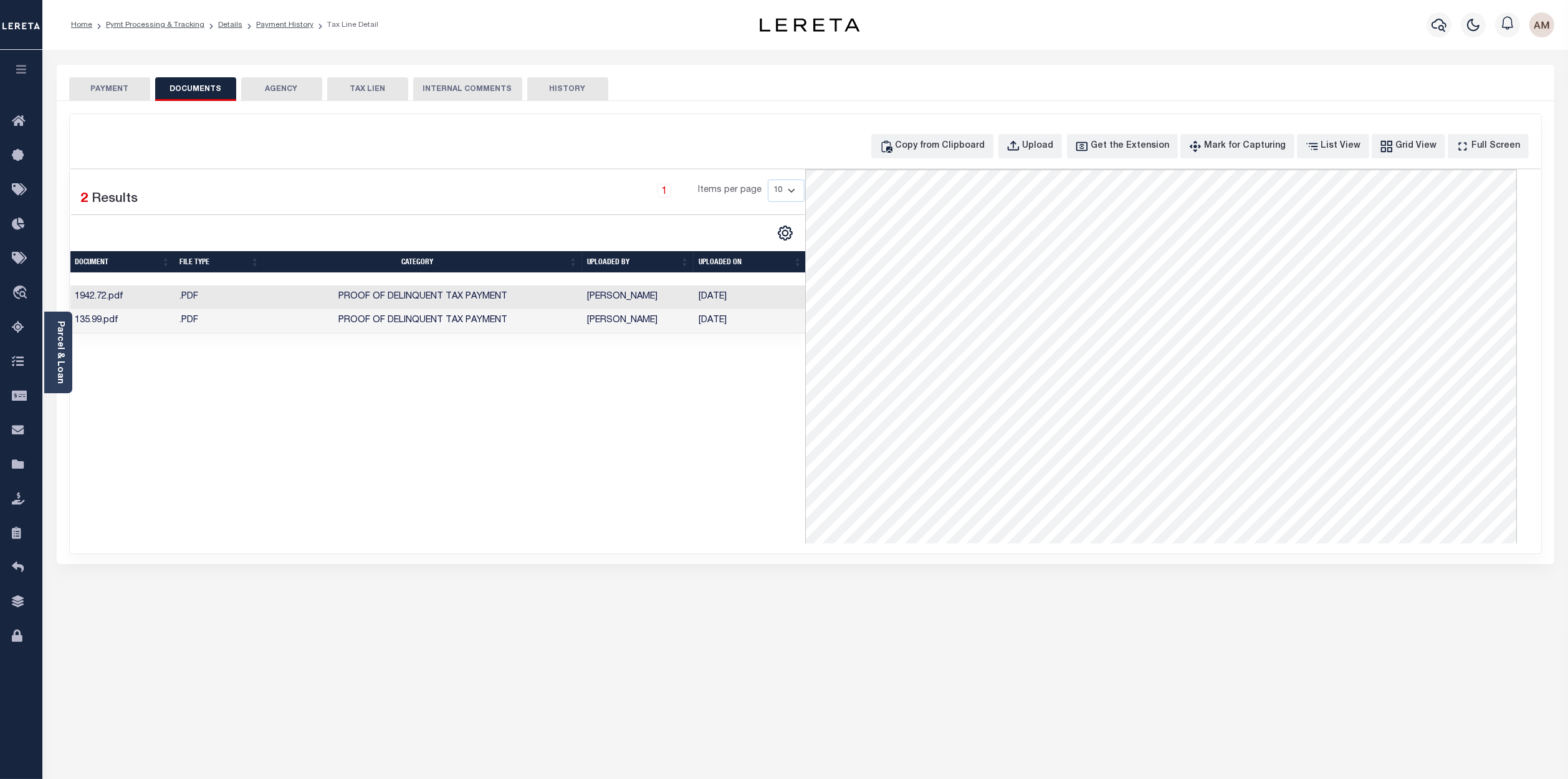
scroll to position [281, 0]
click at [538, 319] on td "Proof of Delinquent Tax Payment" at bounding box center [422, 321] width 319 height 24
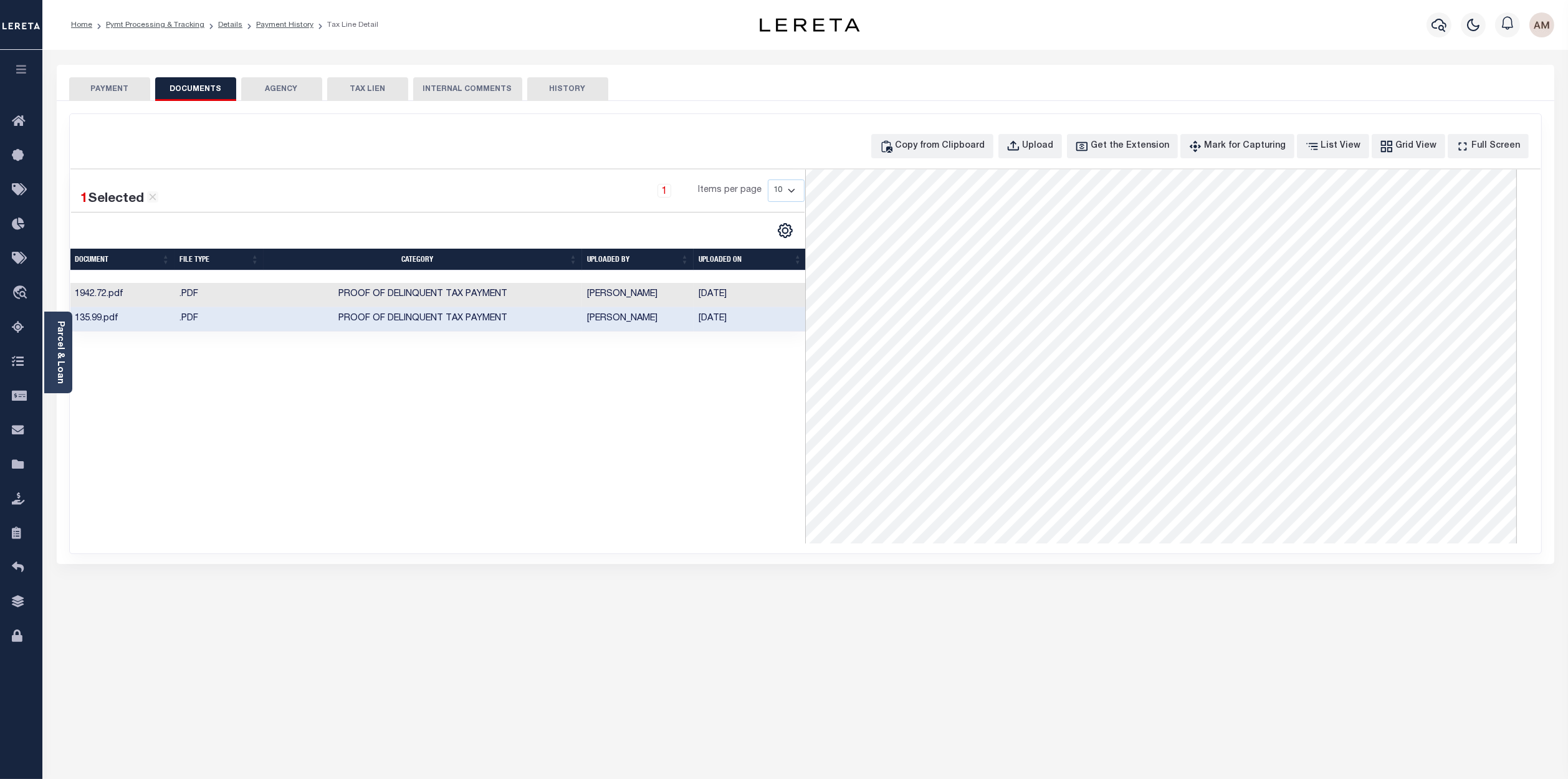
click at [108, 92] on button "PAYMENT" at bounding box center [109, 89] width 81 height 23
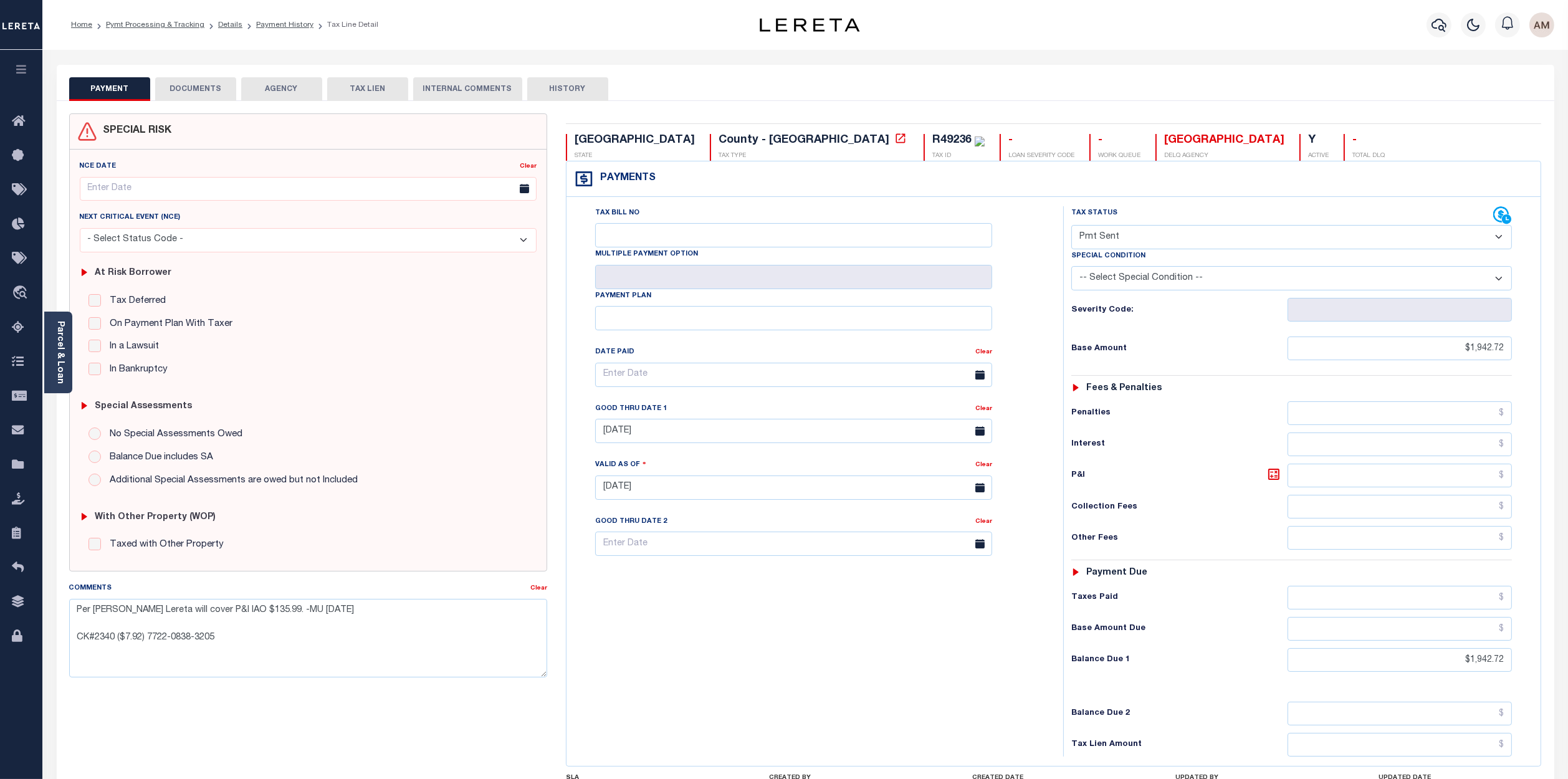
click at [1210, 238] on select "- Select Status Code - Open Due/Unpaid Paid Incomplete No Tax Due Internal Refu…" at bounding box center [1292, 236] width 442 height 24
select select "PYD"
click at [1071, 227] on select "- Select Status Code - Open Due/Unpaid Paid Incomplete No Tax Due Internal Refu…" at bounding box center [1292, 236] width 442 height 24
type input "[DATE]"
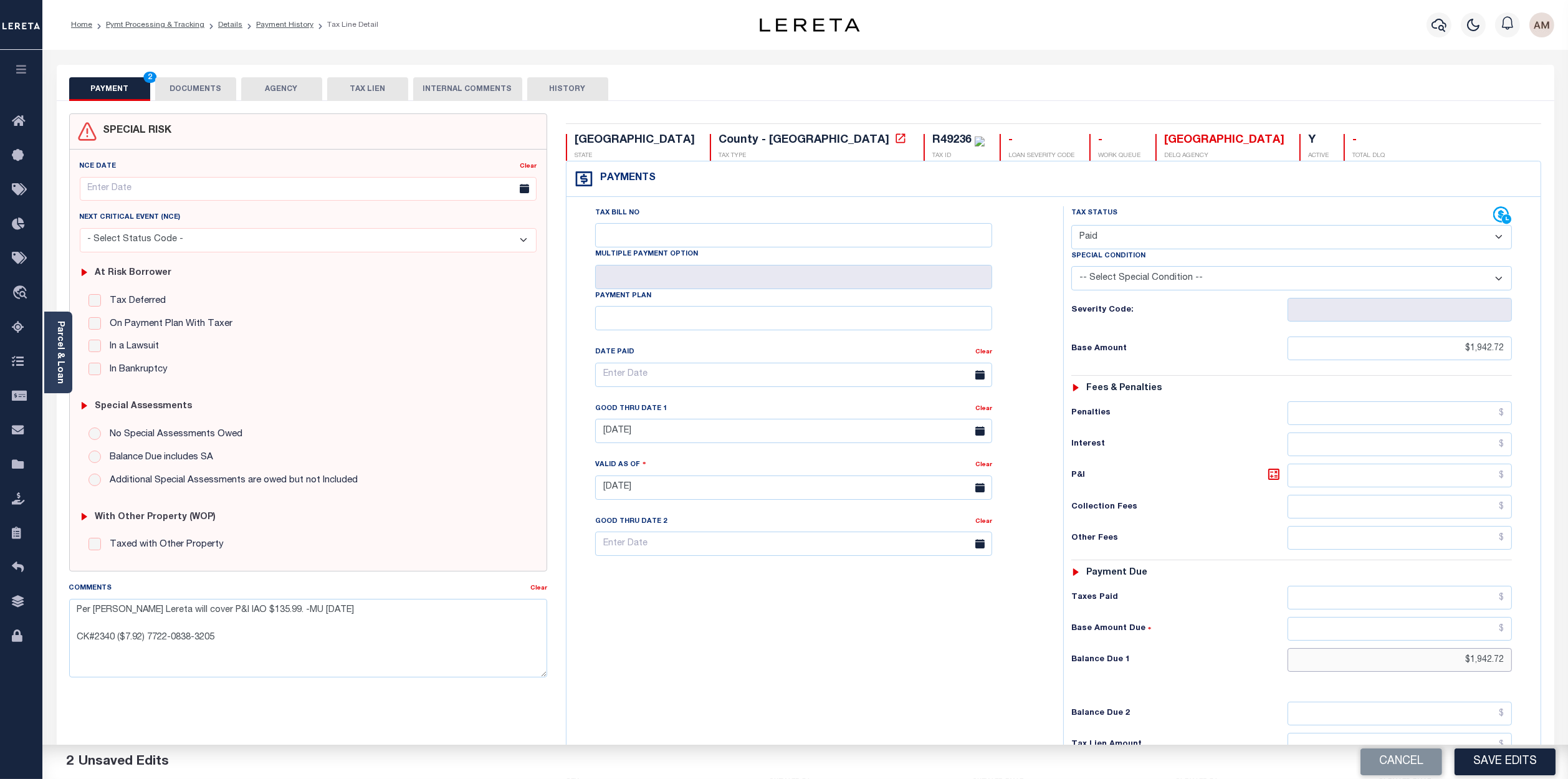
drag, startPoint x: 1456, startPoint y: 666, endPoint x: 1507, endPoint y: 668, distance: 51.0
click at [1507, 668] on input "$1,942.72" at bounding box center [1400, 660] width 225 height 23
click at [1424, 595] on input "text" at bounding box center [1400, 598] width 225 height 23
paste input "$1,942.72"
type input "$1,942.72"
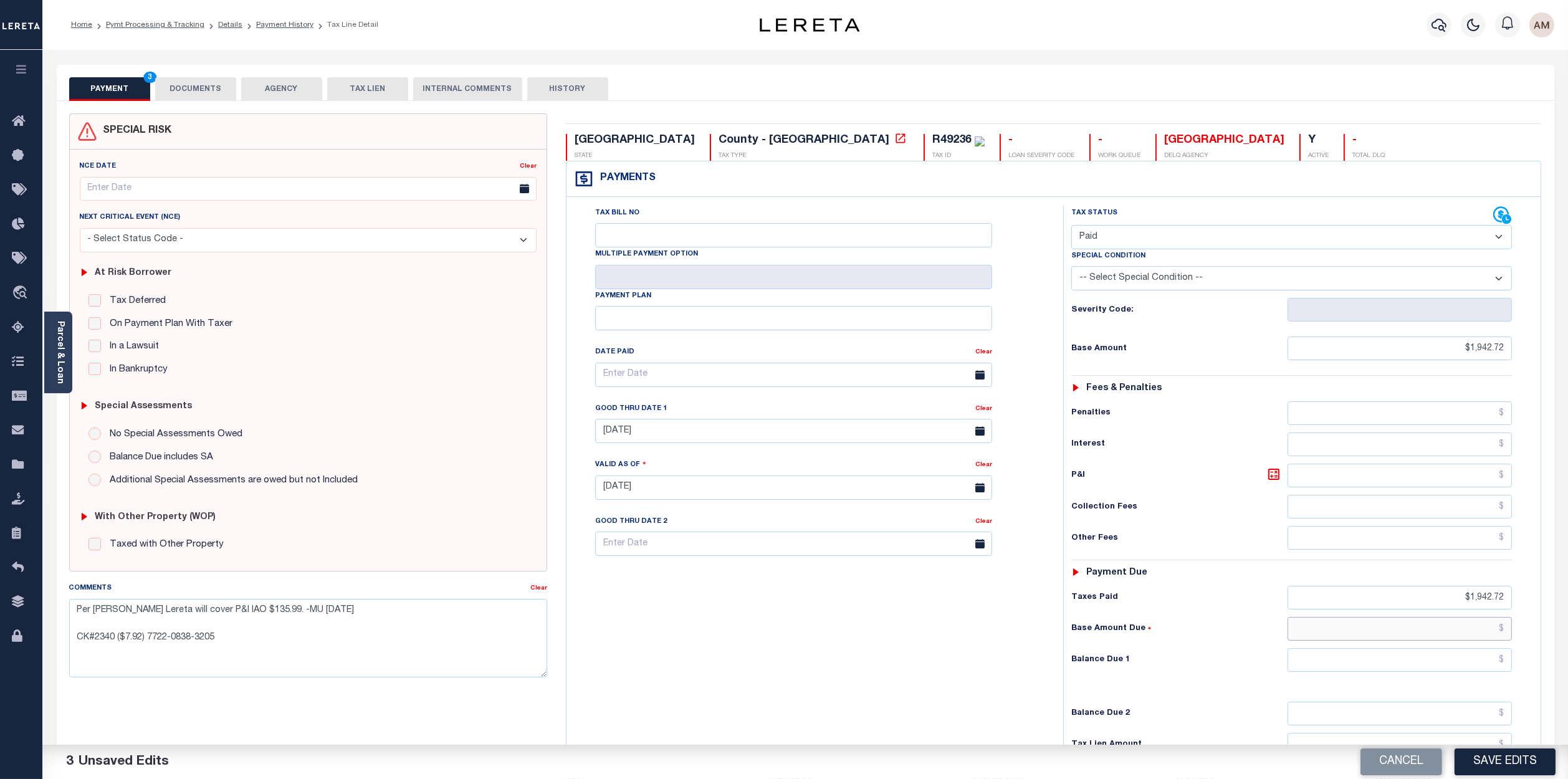
click at [1427, 641] on input "text" at bounding box center [1400, 629] width 225 height 23
type input "$0.00"
drag, startPoint x: 1405, startPoint y: 673, endPoint x: 1436, endPoint y: 690, distance: 35.4
click at [1405, 672] on input "text" at bounding box center [1400, 660] width 225 height 23
type input "$0.00"
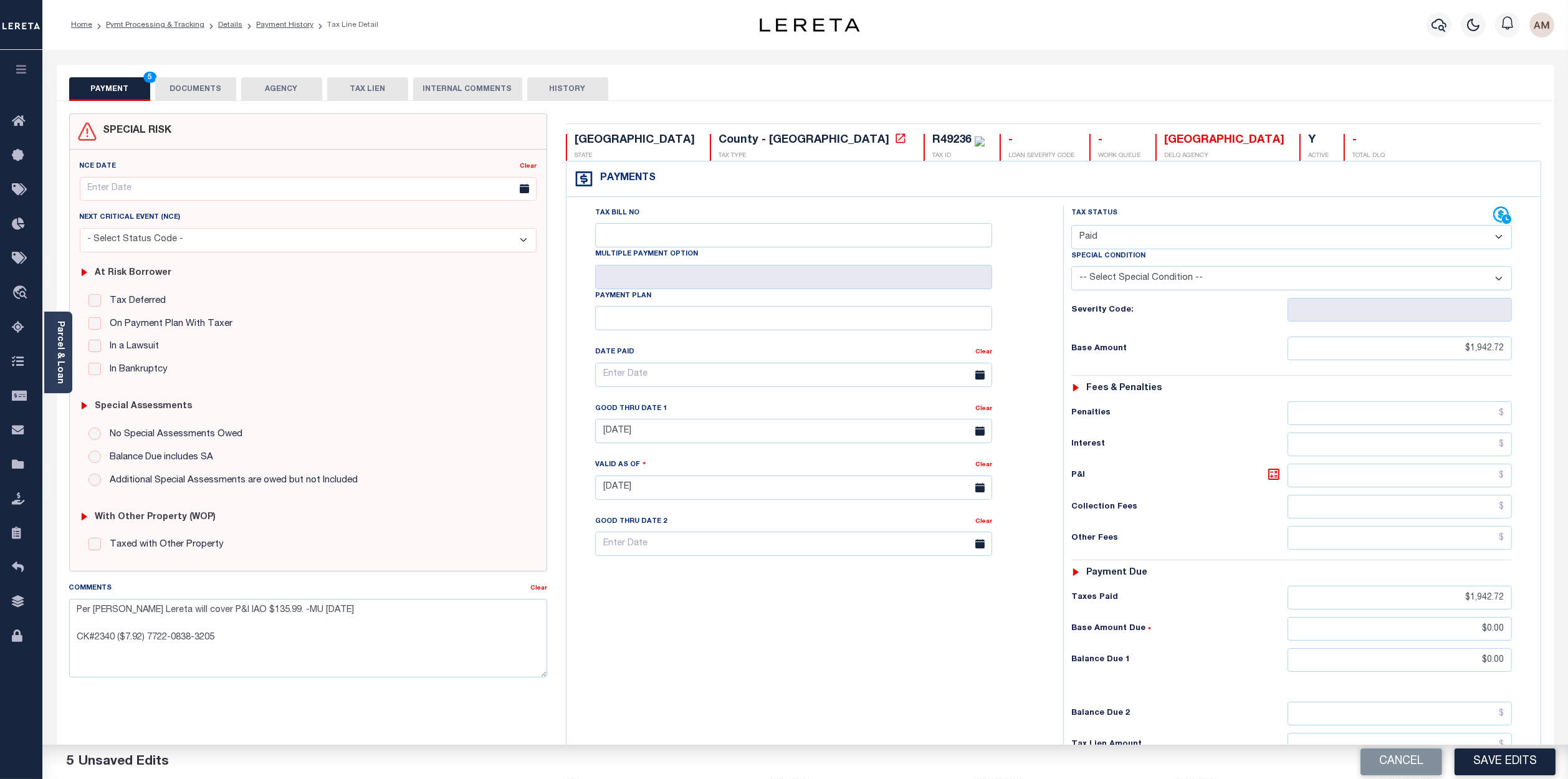
drag, startPoint x: 1174, startPoint y: 697, endPoint x: 1217, endPoint y: 699, distance: 43.0
click at [1176, 697] on div "Tax Status Status - Select Status Code -" at bounding box center [1296, 482] width 466 height 550
click at [1504, 763] on button "Save Edits" at bounding box center [1505, 763] width 101 height 27
checkbox input "false"
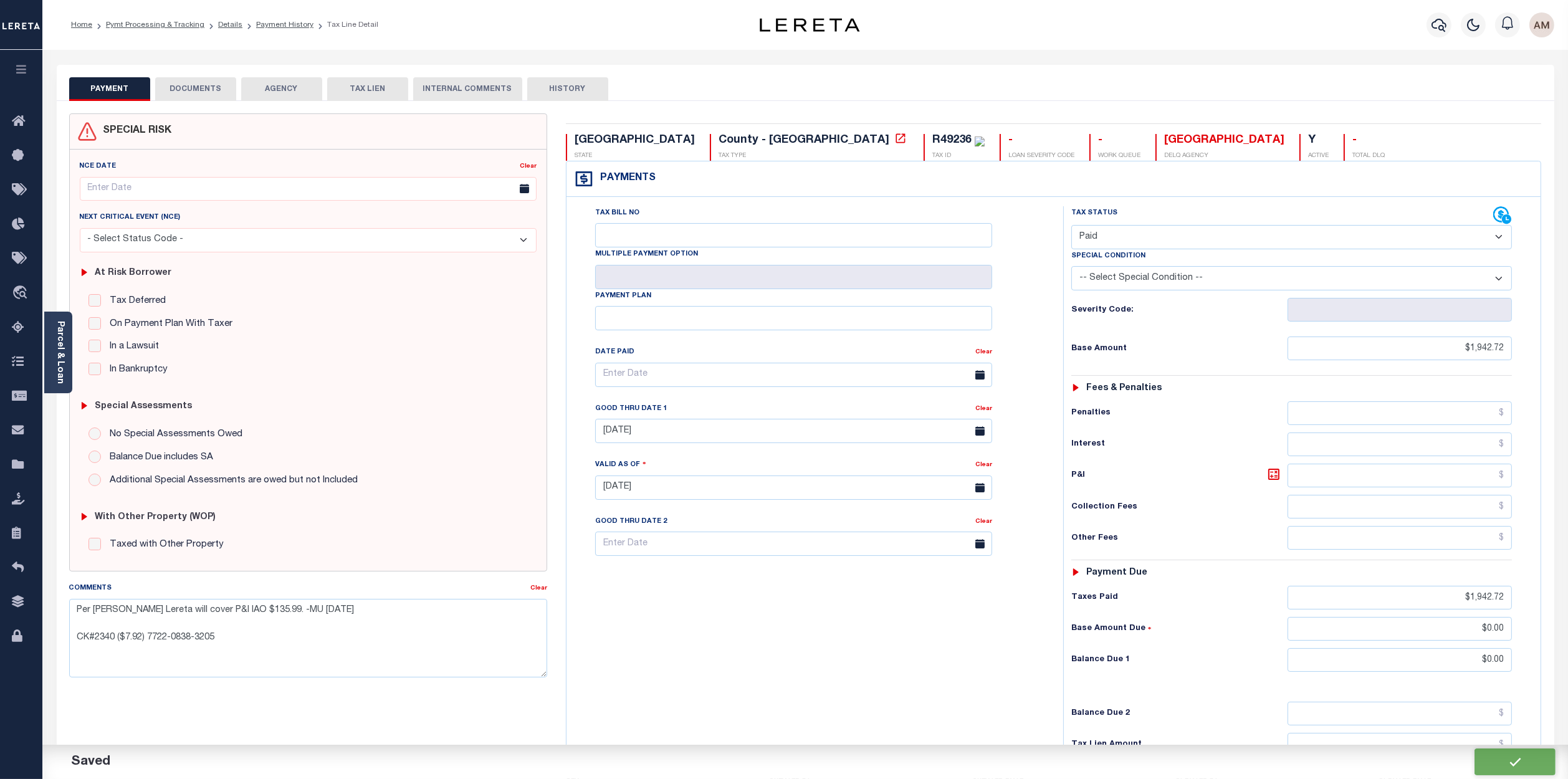
checkbox input "false"
type textarea "Per [PERSON_NAME] Lereta will cover P&I IAO $135.99. -MU [DATE] CK#2340 ($7.92)…"
type input "$1,942.72"
type input "$0"
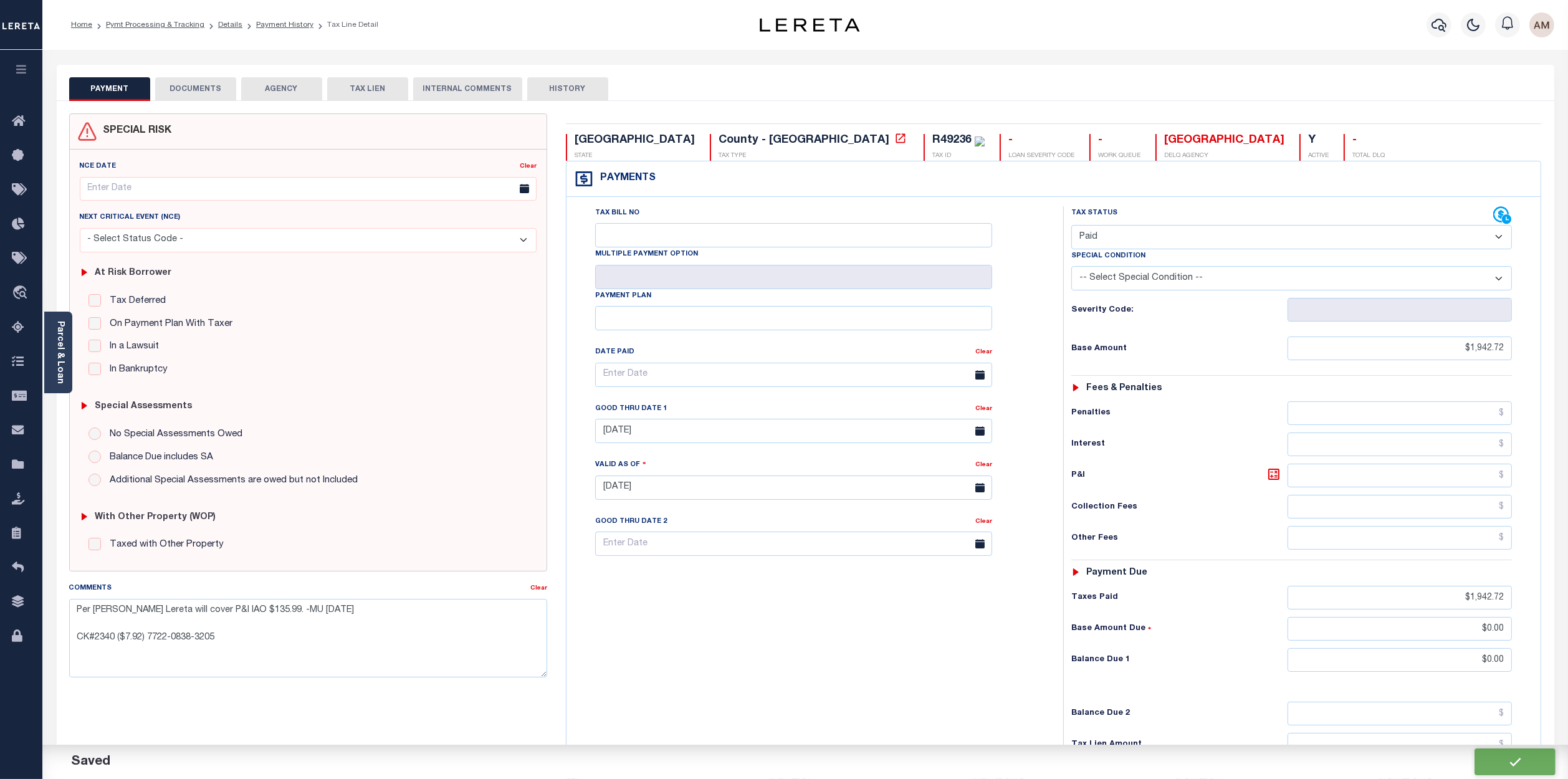
type input "$0"
